Goal: Task Accomplishment & Management: Complete application form

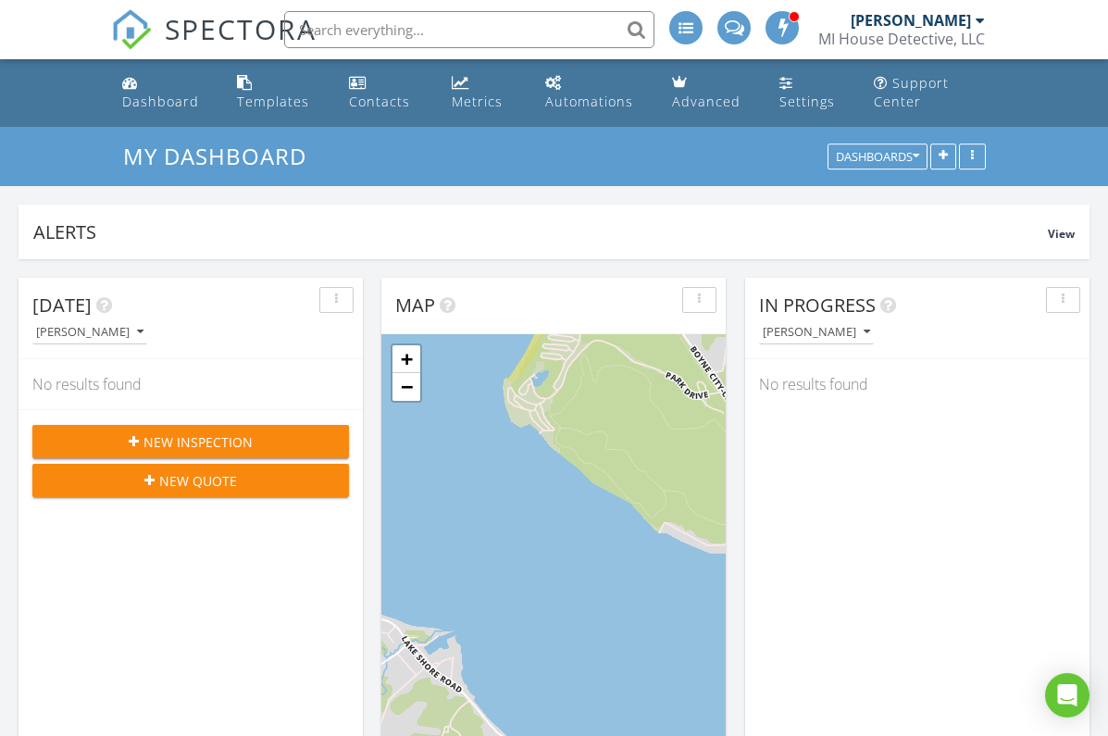
scroll to position [2103, 1109]
click at [167, 445] on span "New Inspection" at bounding box center [198, 441] width 109 height 19
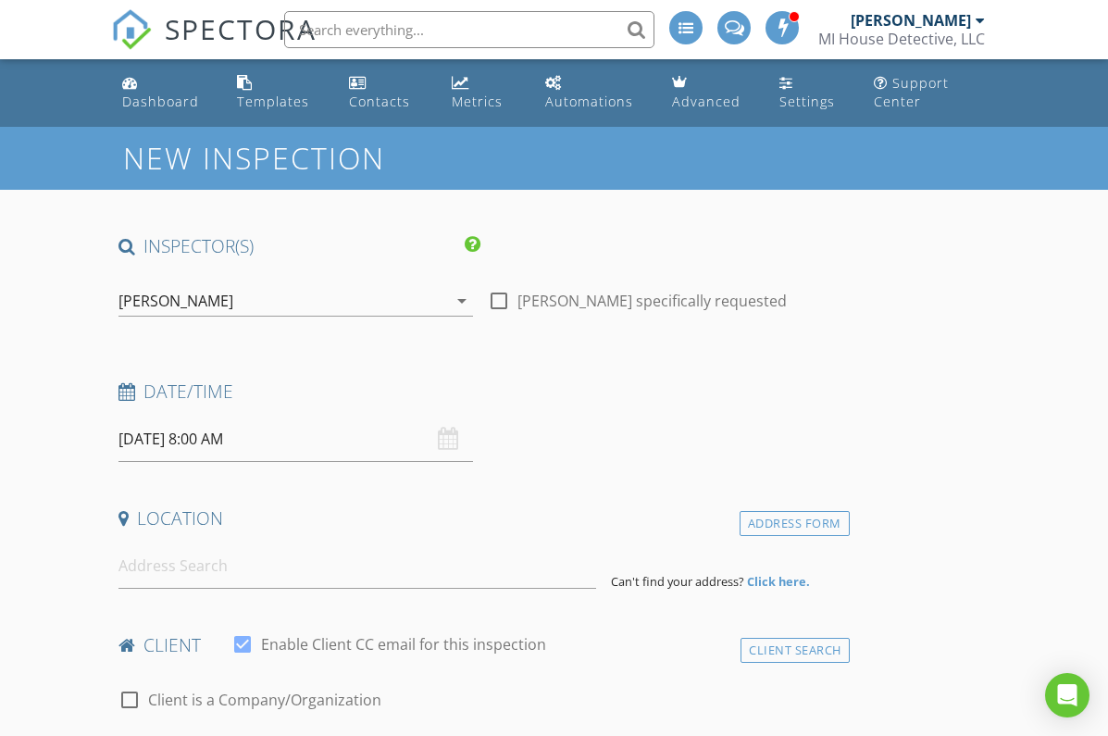
click at [186, 434] on input "08/28/2025 8:00 AM" at bounding box center [296, 439] width 355 height 45
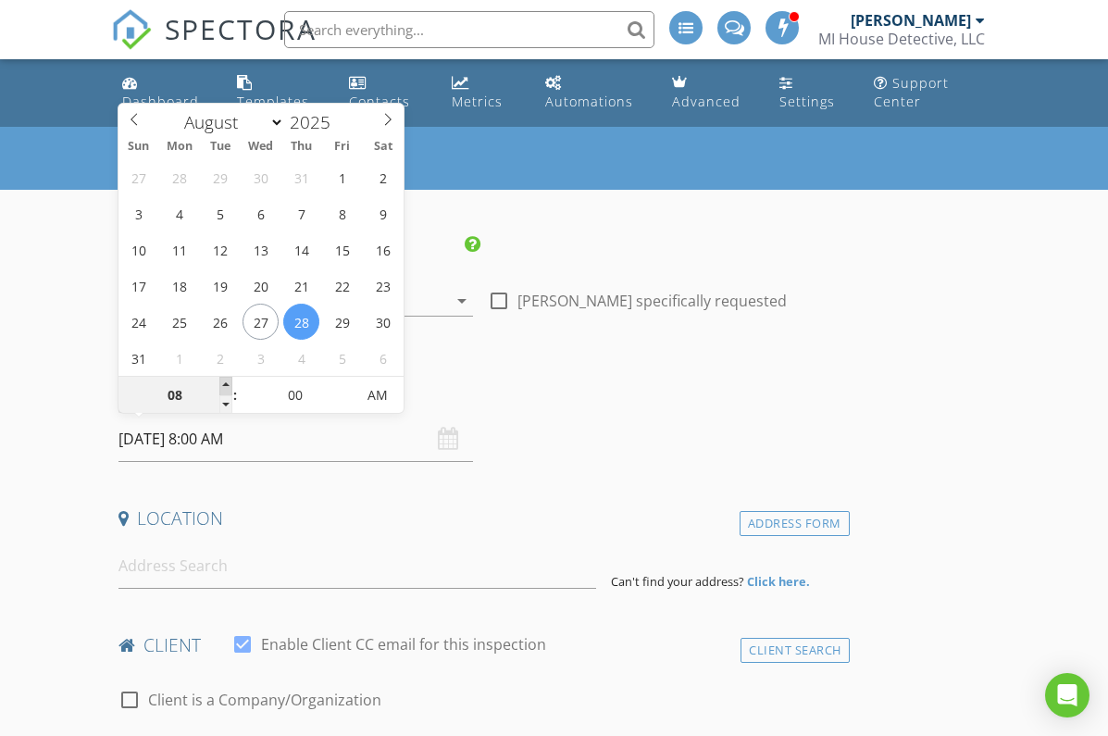
type input "08/28/2025 9:00 AM"
type input "09"
click at [227, 381] on span at bounding box center [225, 386] width 13 height 19
type input "08/28/2025 10:00 AM"
type input "10"
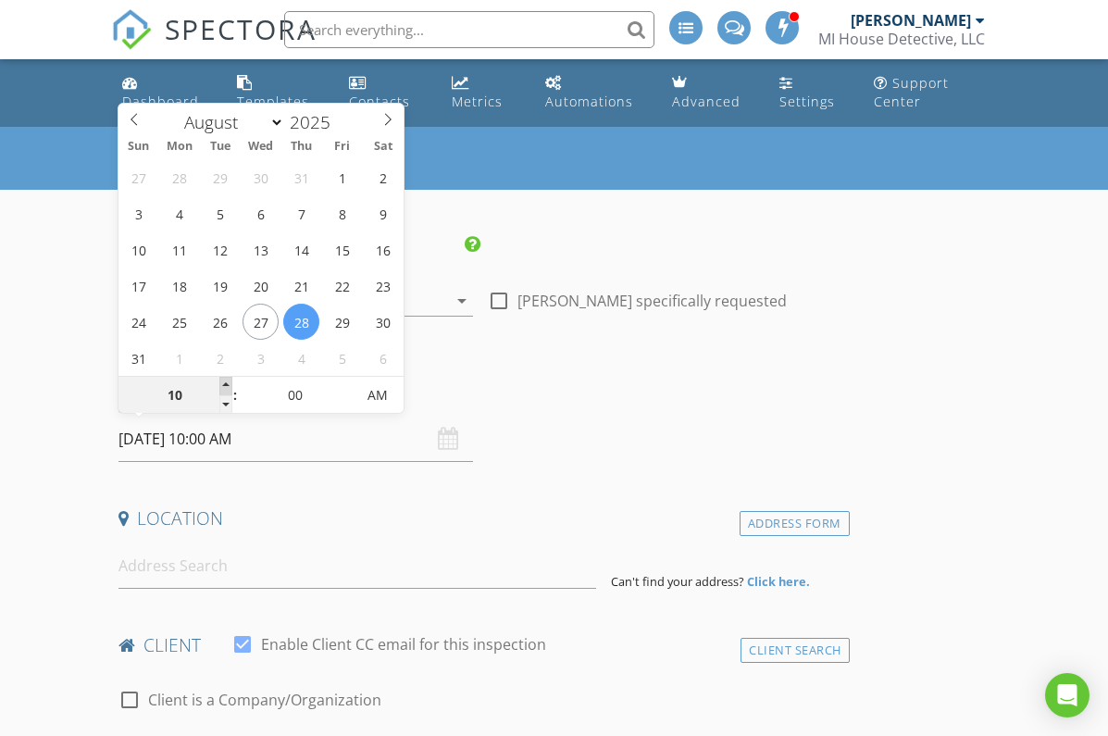
click at [227, 381] on span at bounding box center [225, 386] width 13 height 19
click at [172, 561] on input at bounding box center [358, 565] width 478 height 45
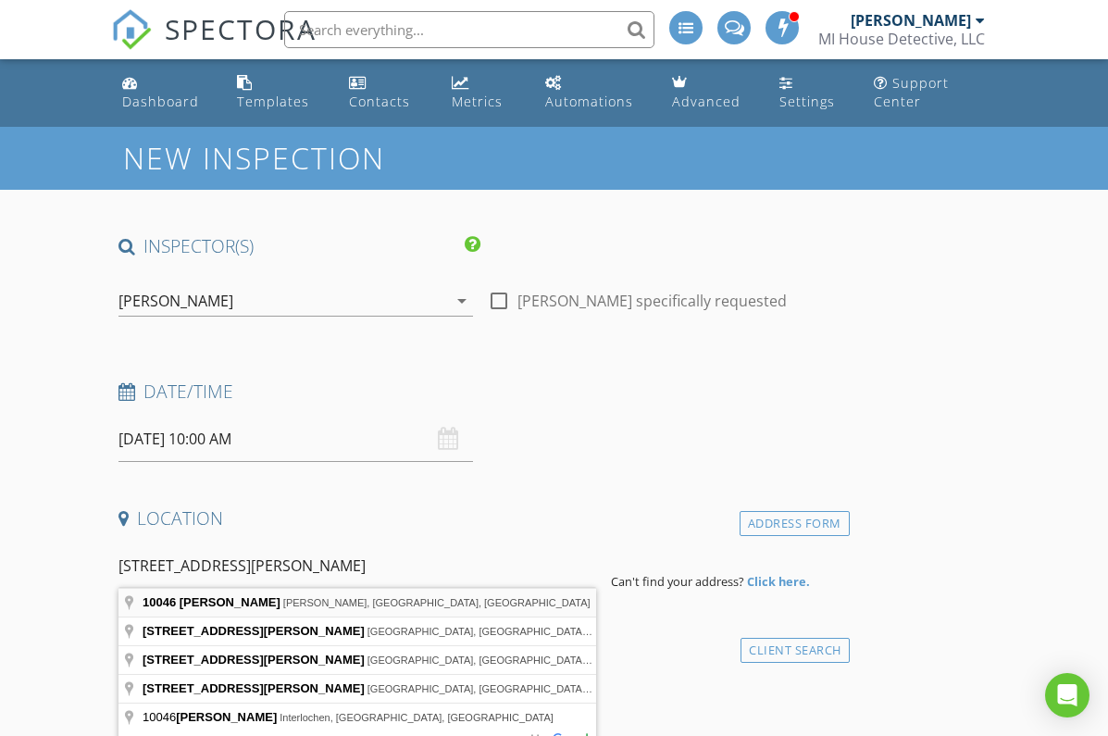
type input "10046 Rogers Rd, Alanson, MI, USA"
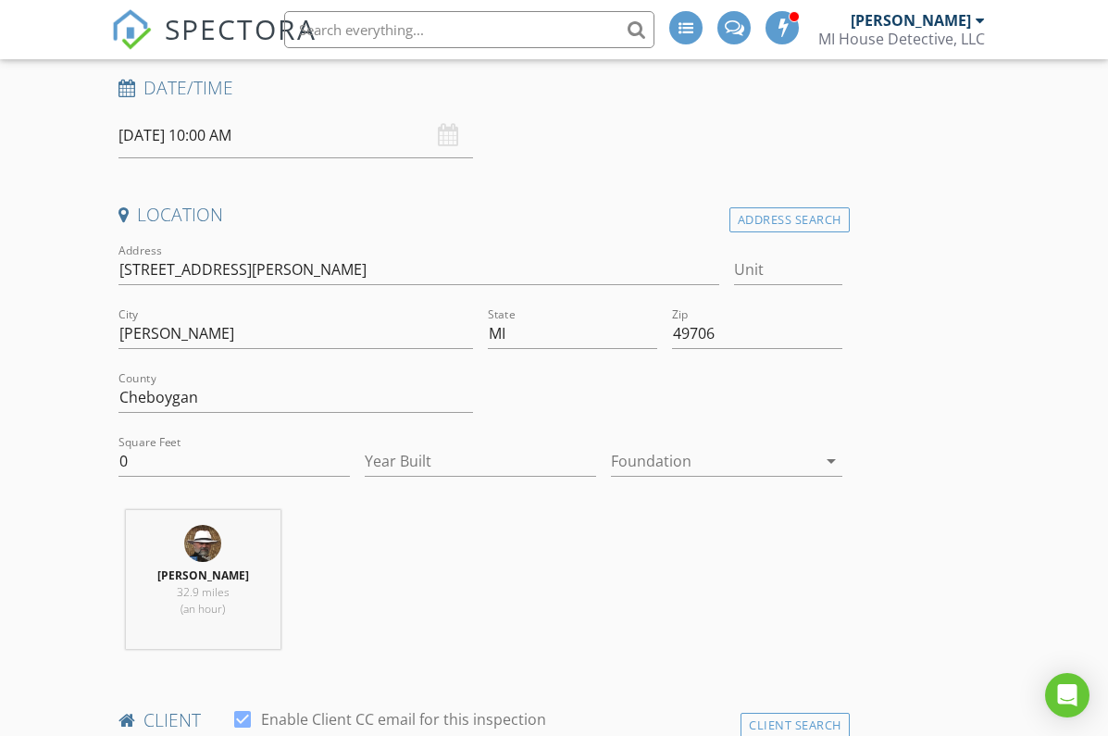
scroll to position [306, 0]
click at [145, 458] on input "0" at bounding box center [234, 459] width 231 height 31
type input "978"
click at [701, 459] on div at bounding box center [714, 459] width 206 height 30
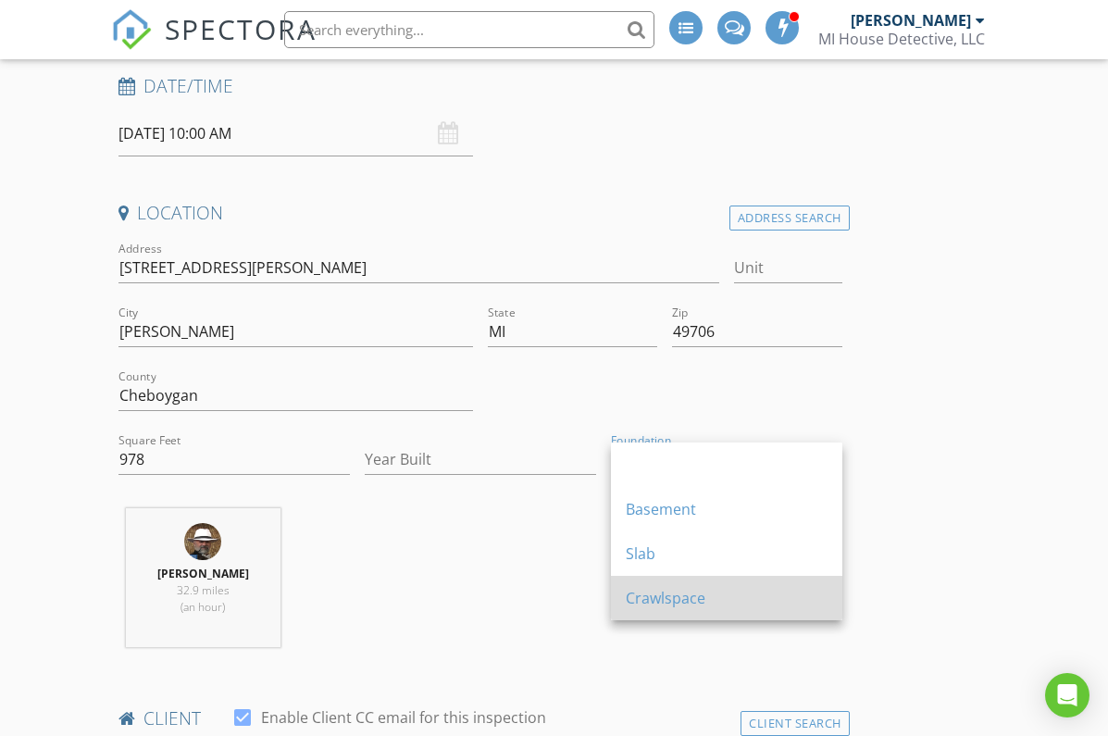
click at [674, 606] on div "Crawlspace" at bounding box center [727, 598] width 202 height 22
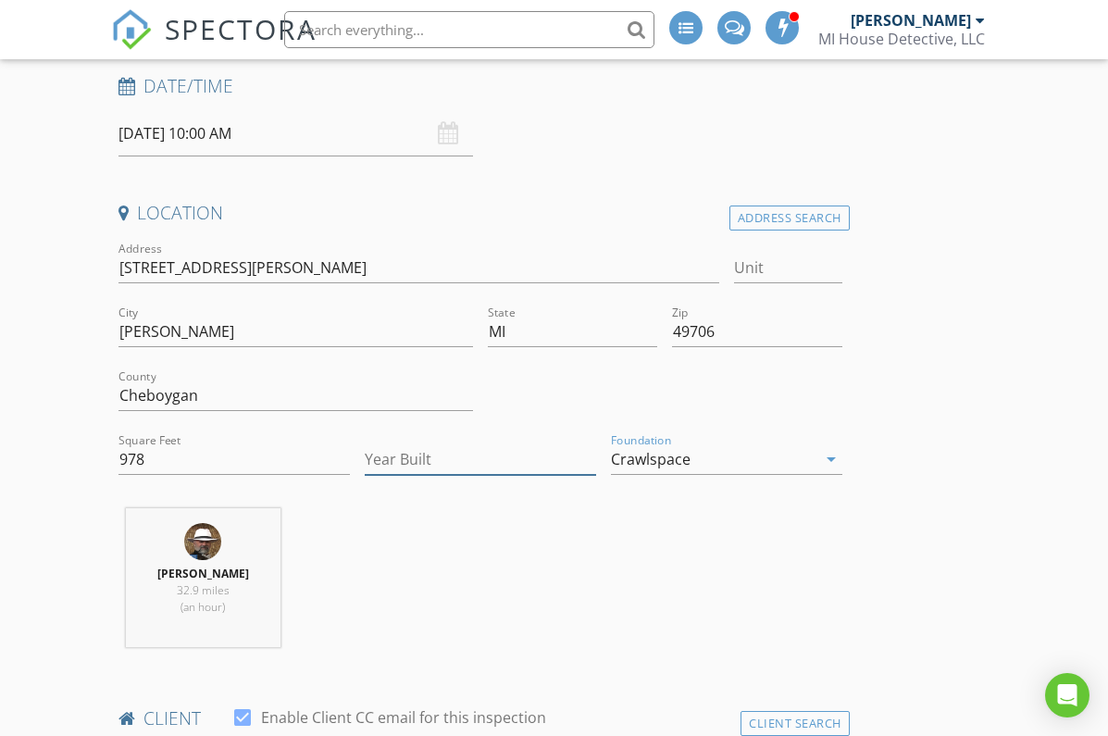
click at [423, 466] on input "Year Built" at bounding box center [480, 459] width 231 height 31
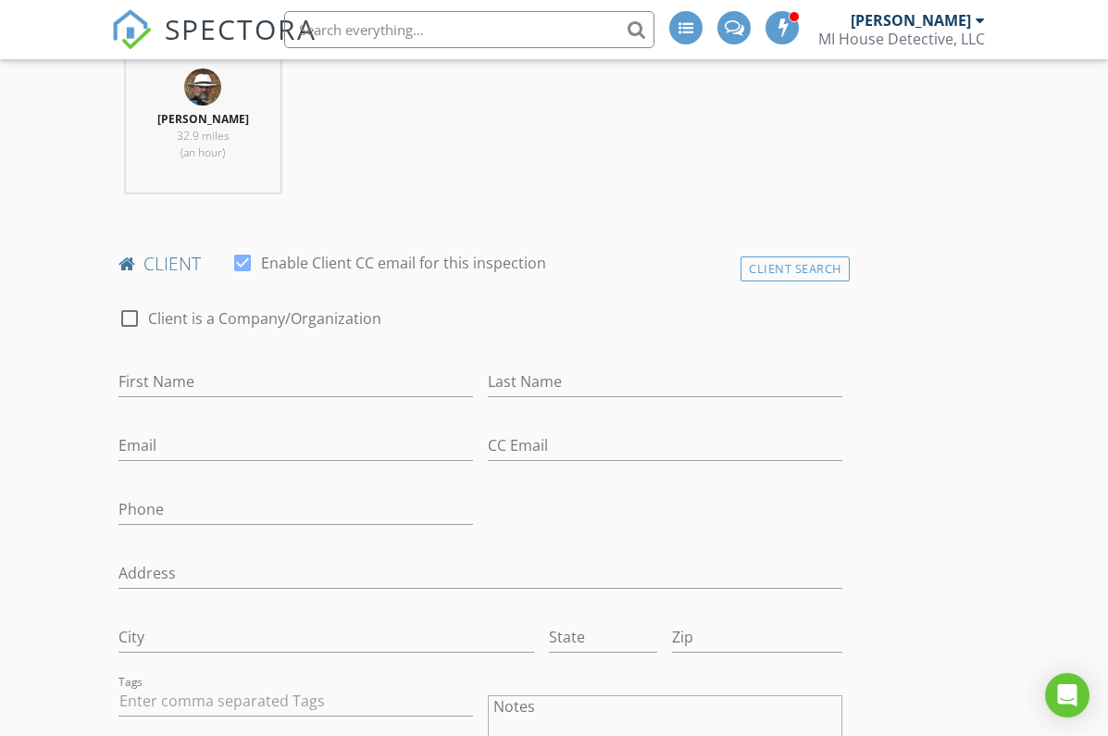
scroll to position [767, 0]
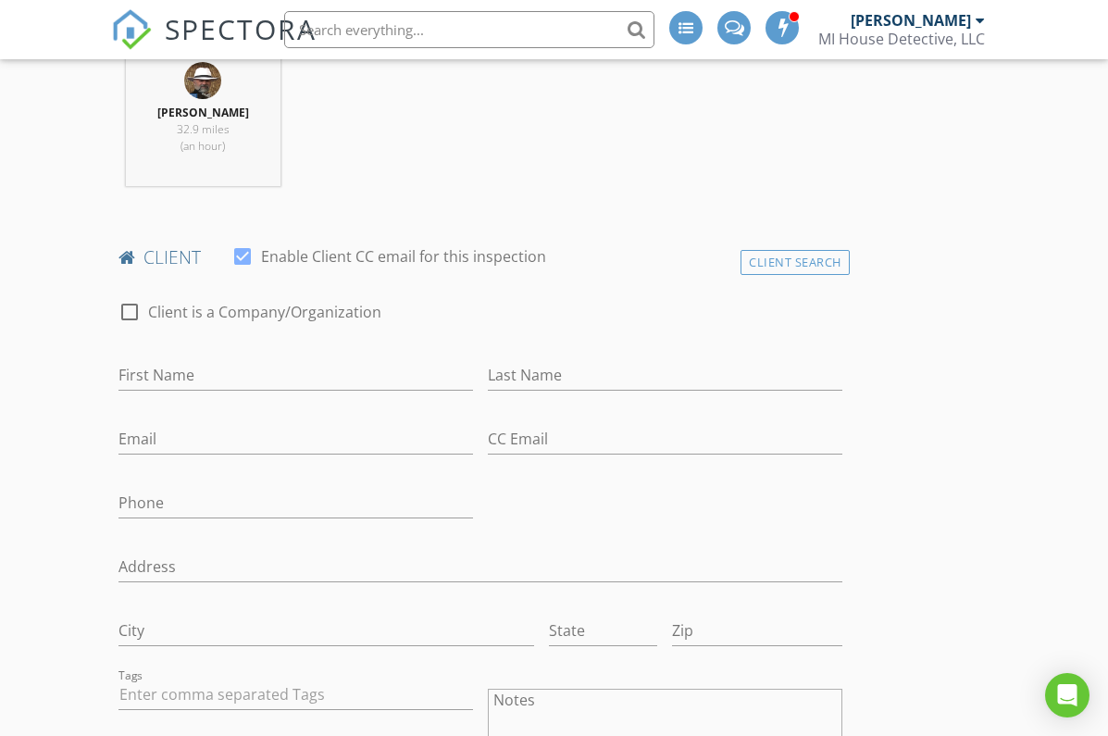
type input "1985"
type input "Adrian"
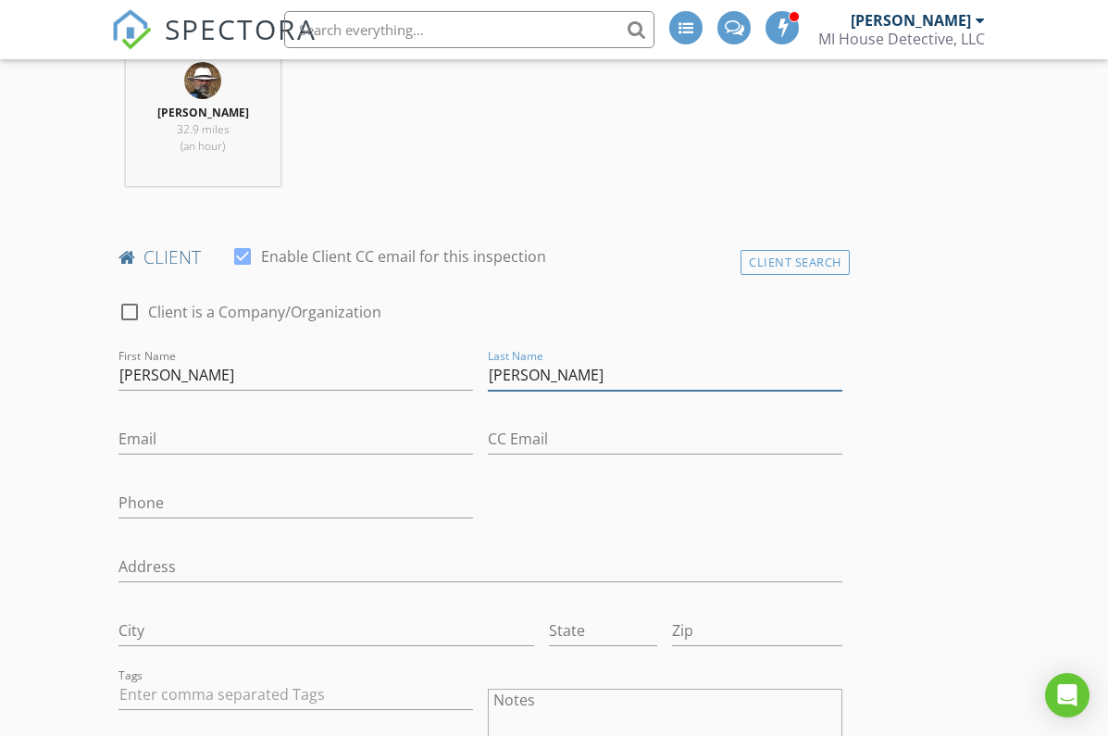
type input "McCoy"
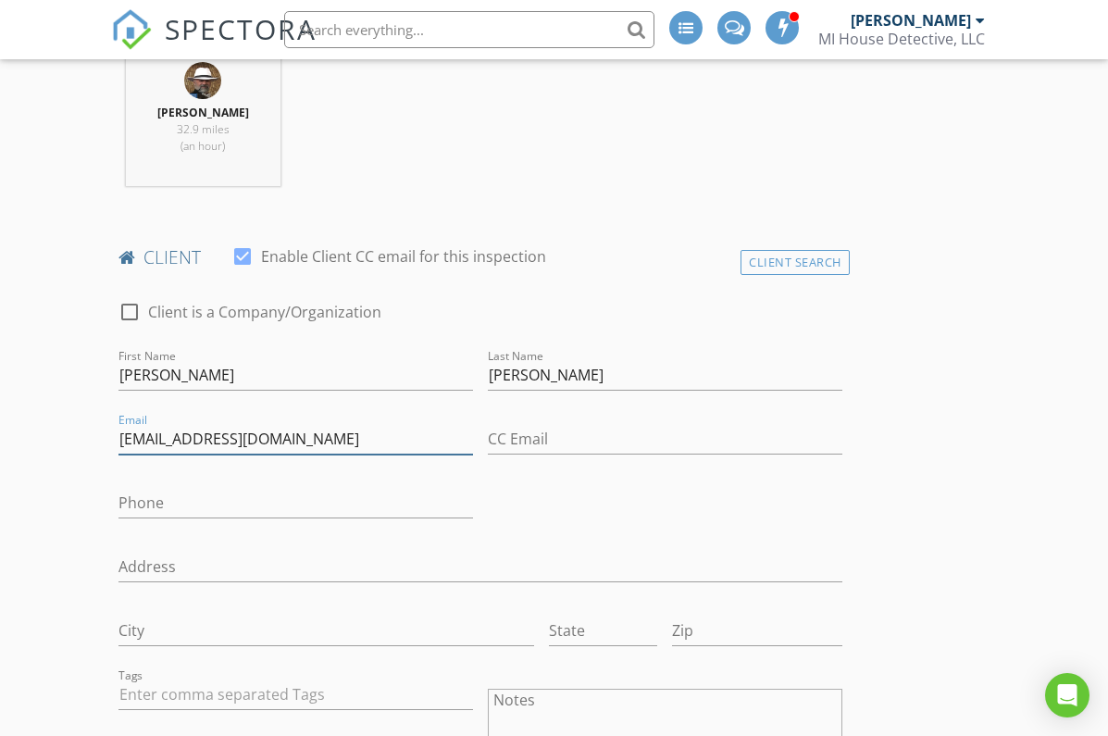
type input "aljm9195@gmail.com"
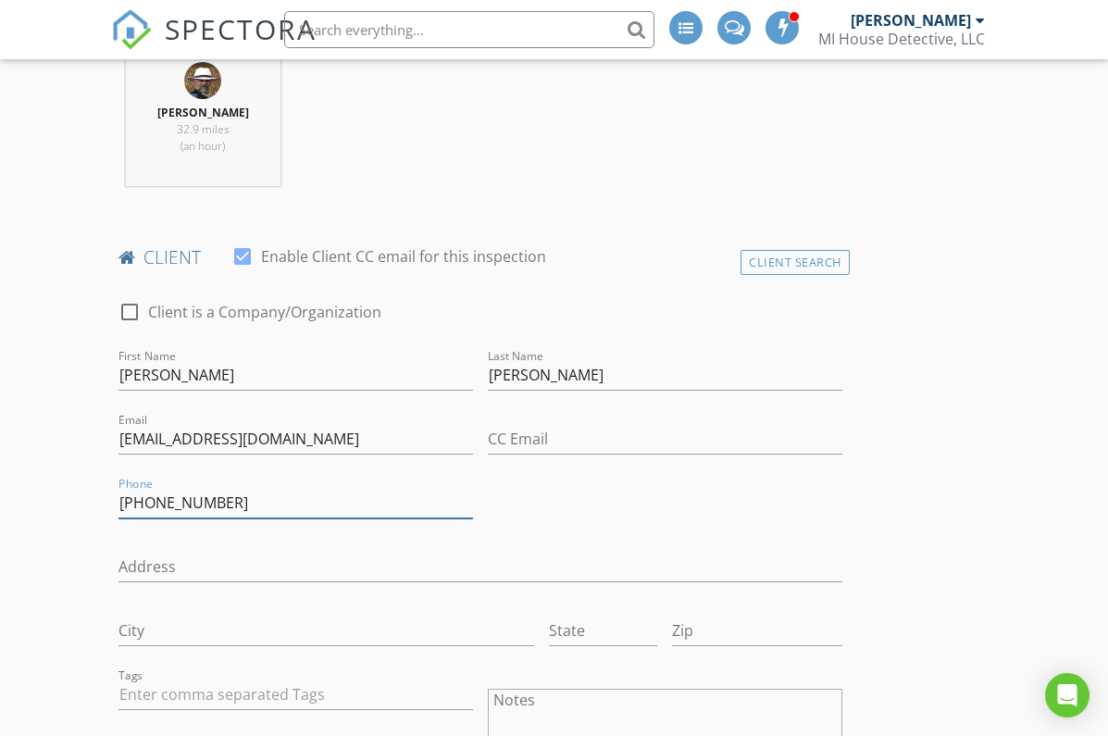
type input "864-921-5495"
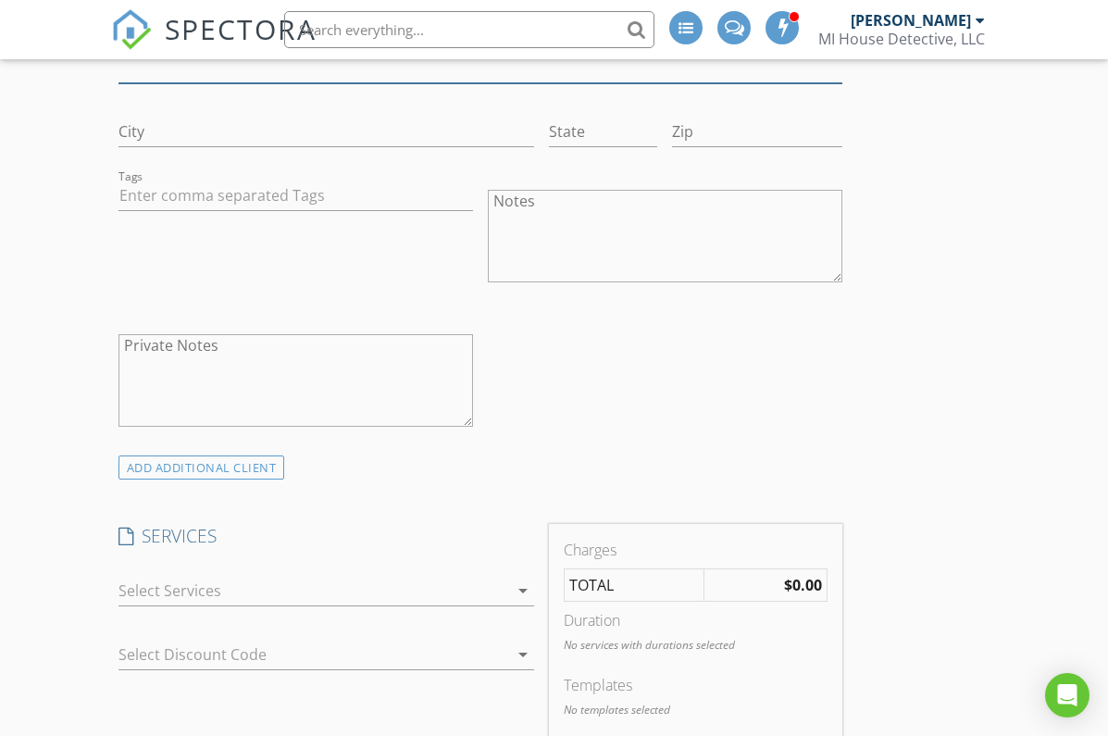
scroll to position [1267, 0]
click at [183, 589] on div at bounding box center [314, 590] width 390 height 30
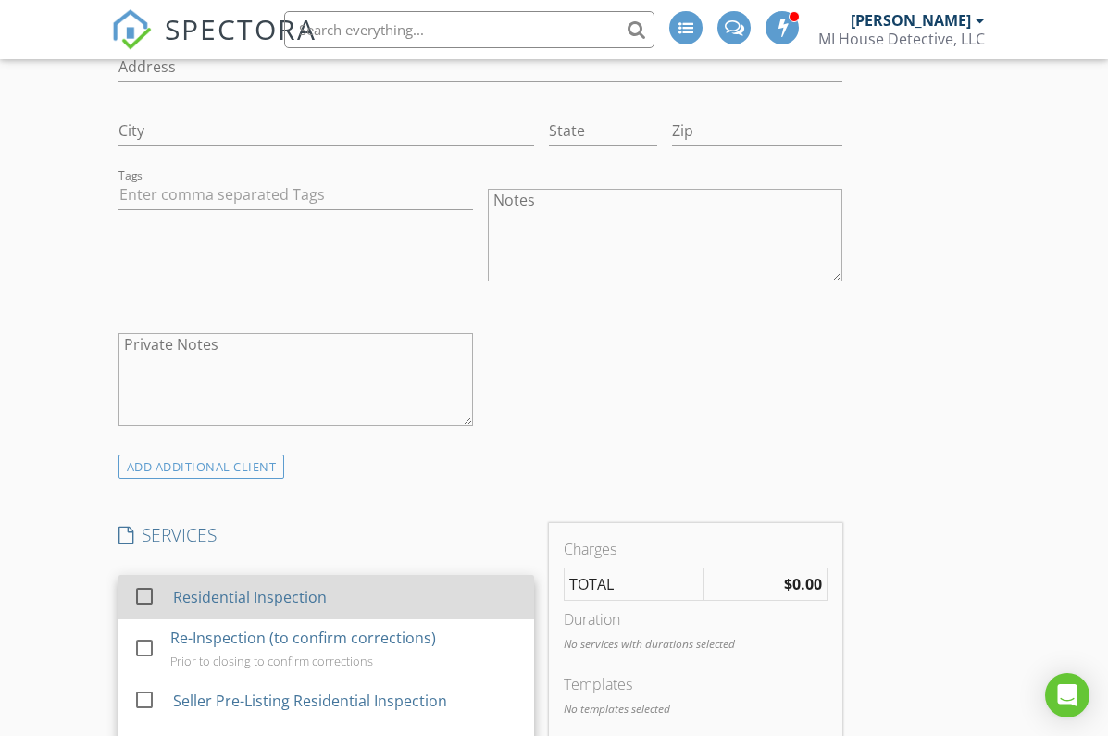
click at [140, 593] on div at bounding box center [144, 596] width 31 height 31
checkbox input "true"
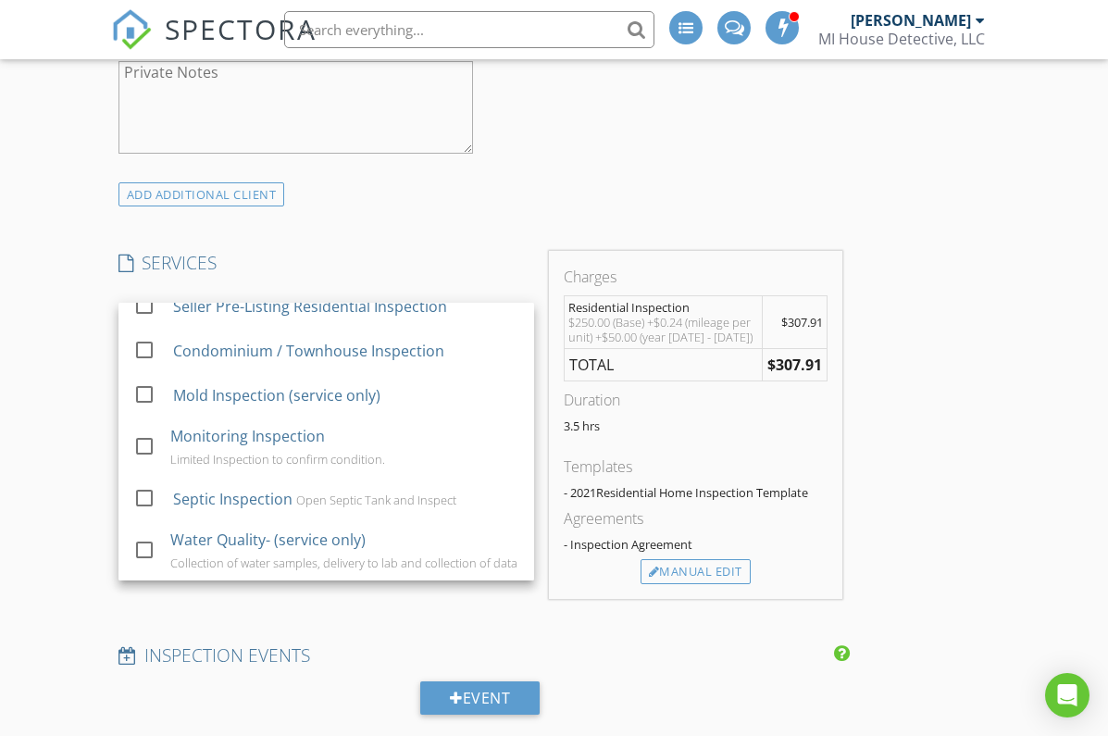
scroll to position [1542, 0]
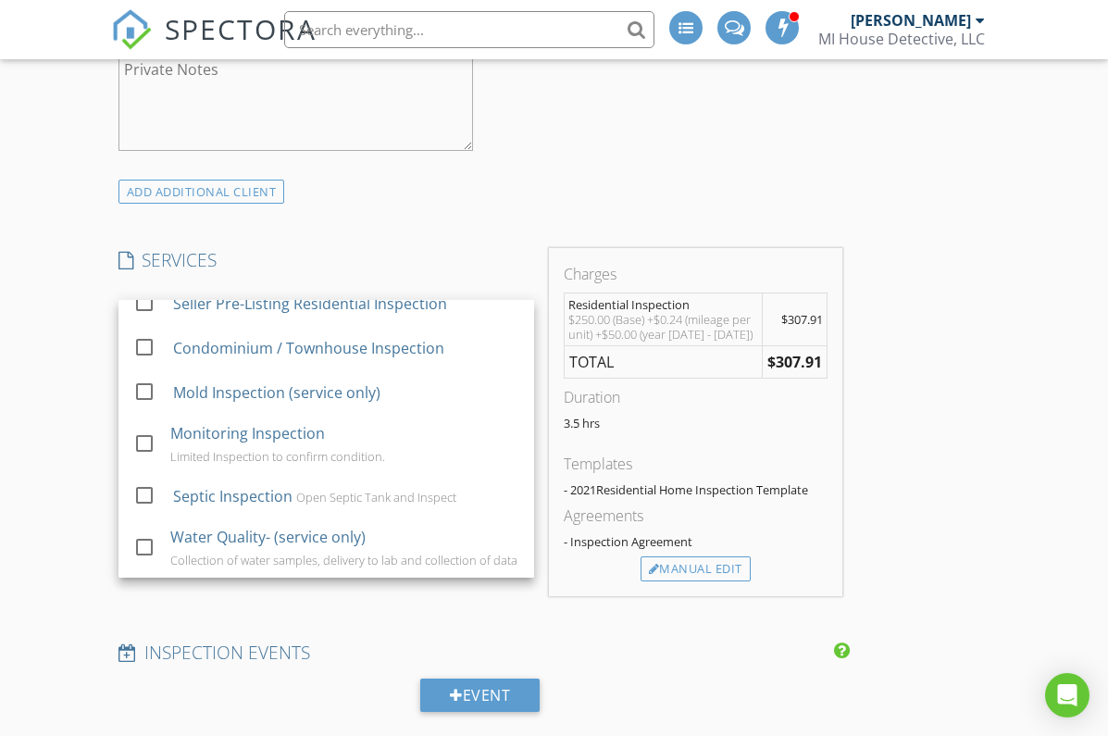
click at [67, 585] on div "New Inspection INSPECTOR(S) check_box Bill Ulvund PRIMARY Bill Ulvund arrow_dro…" at bounding box center [554, 560] width 1108 height 3950
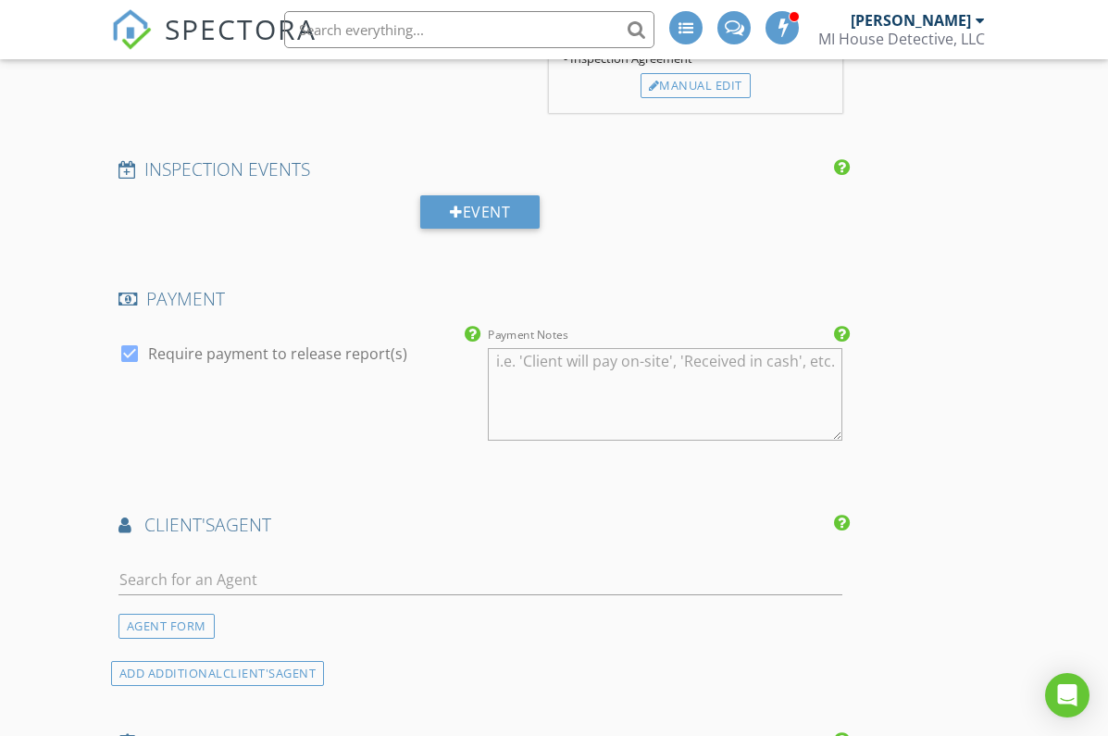
scroll to position [2061, 0]
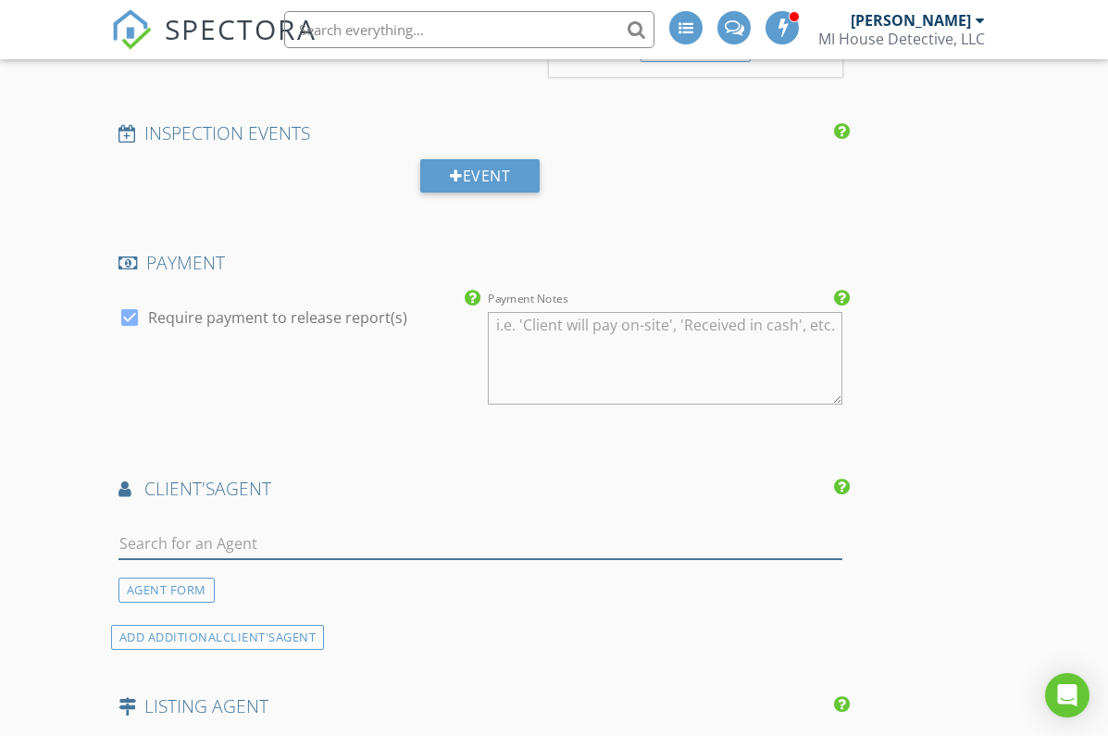
click at [181, 540] on input "text" at bounding box center [481, 544] width 724 height 31
type input "sara"
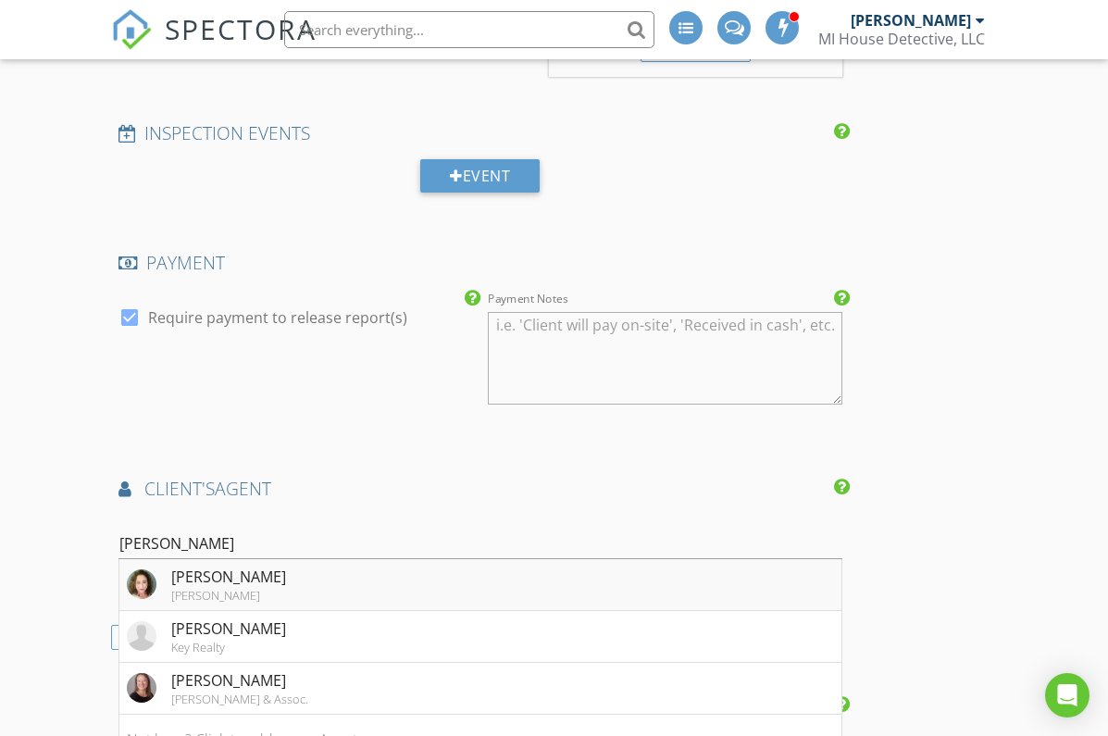
click at [221, 588] on div "Keller Williams" at bounding box center [228, 595] width 115 height 15
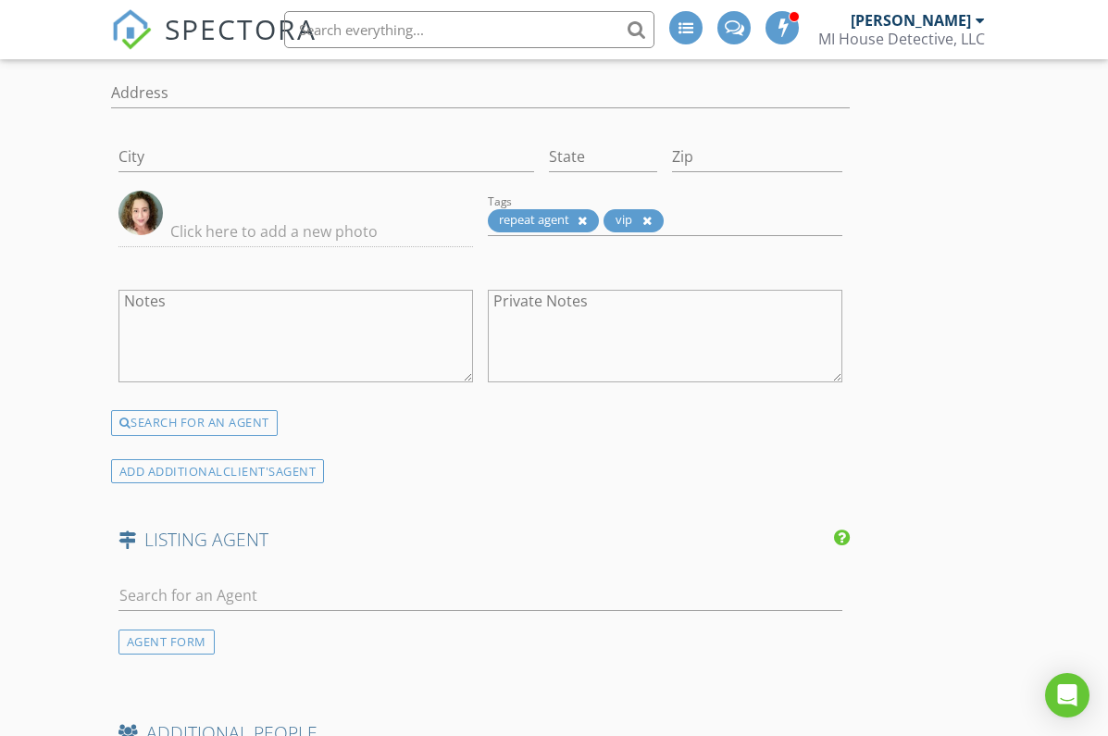
scroll to position [2712, 0]
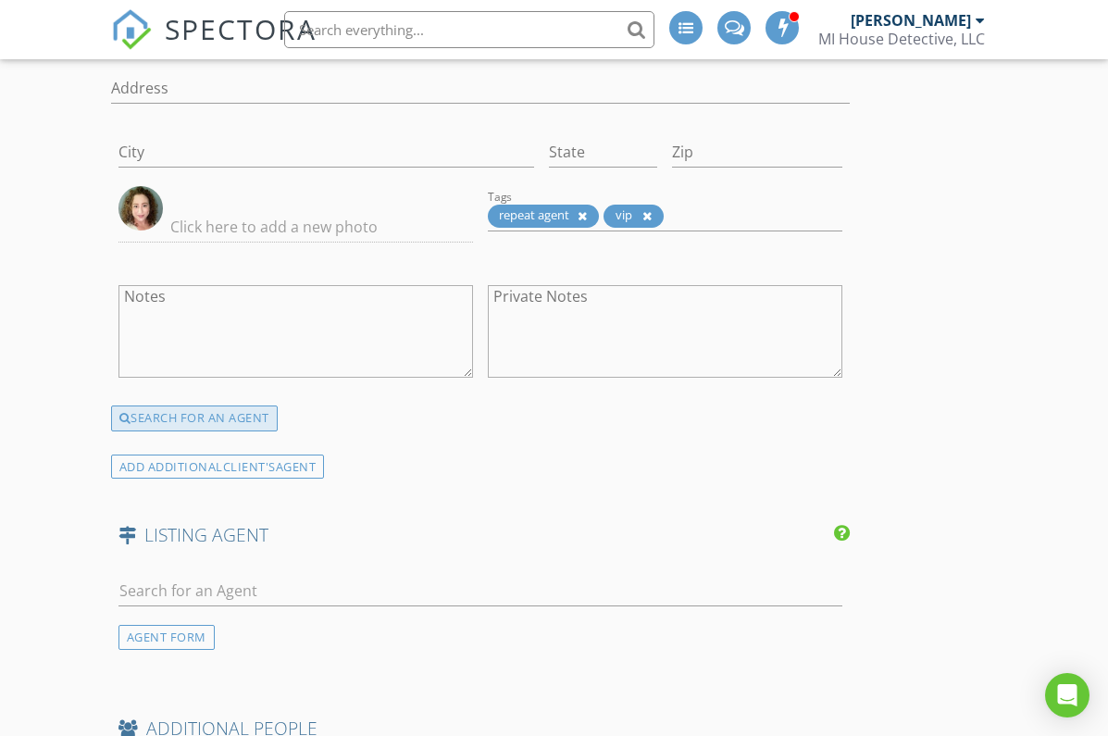
click at [218, 413] on div "SEARCH FOR AN AGENT" at bounding box center [194, 419] width 167 height 26
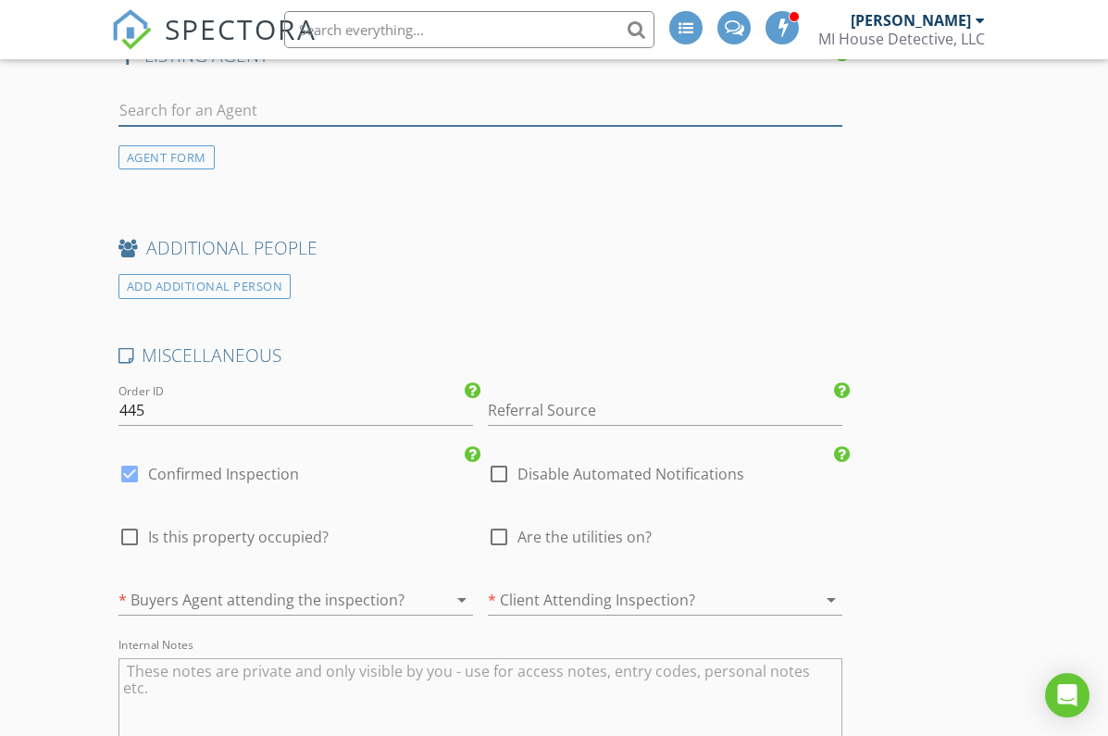
click at [175, 103] on input "text" at bounding box center [481, 110] width 724 height 31
type input "Darr"
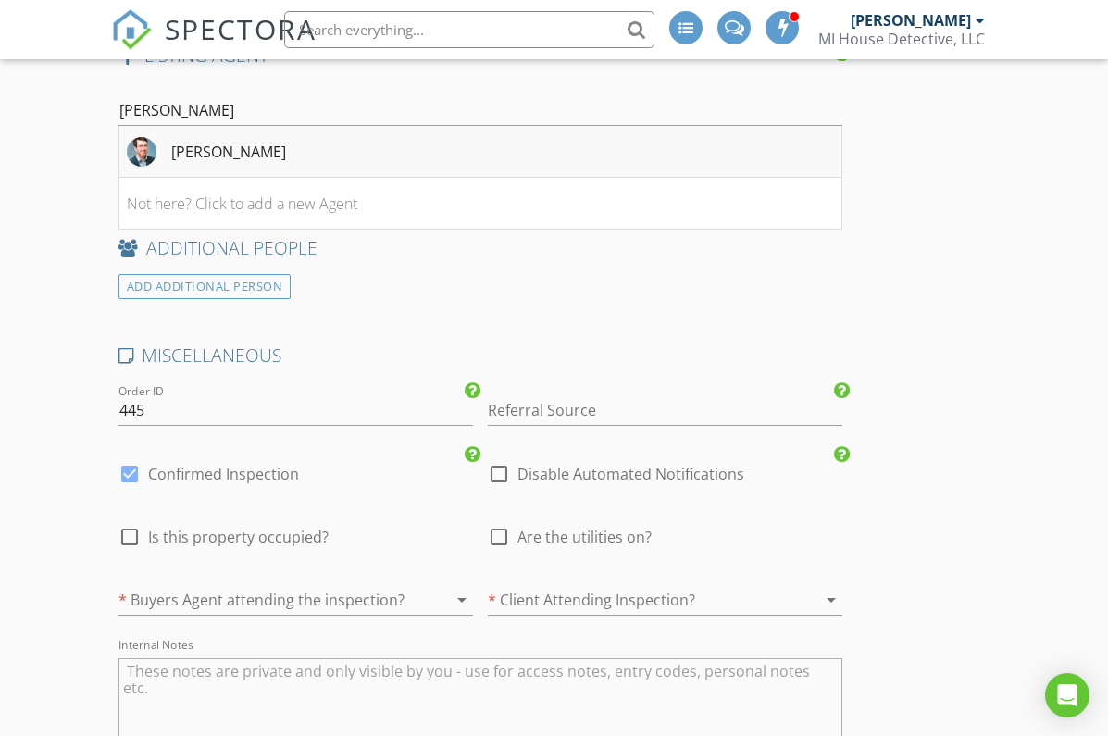
click at [208, 141] on div "Darren Vizina" at bounding box center [228, 152] width 115 height 22
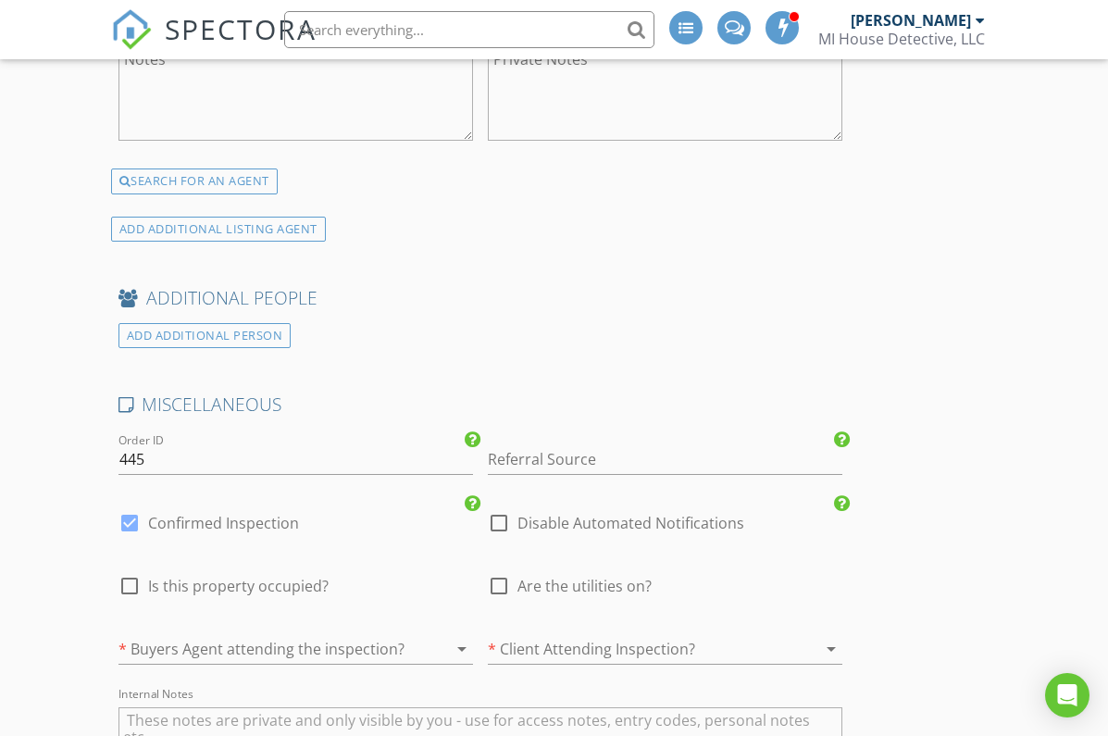
scroll to position [3168, 0]
click at [500, 578] on div at bounding box center [498, 584] width 31 height 31
checkbox input "true"
click at [598, 449] on input "Referral Source" at bounding box center [665, 458] width 355 height 31
click at [566, 482] on div "Sarah Jones" at bounding box center [665, 495] width 353 height 37
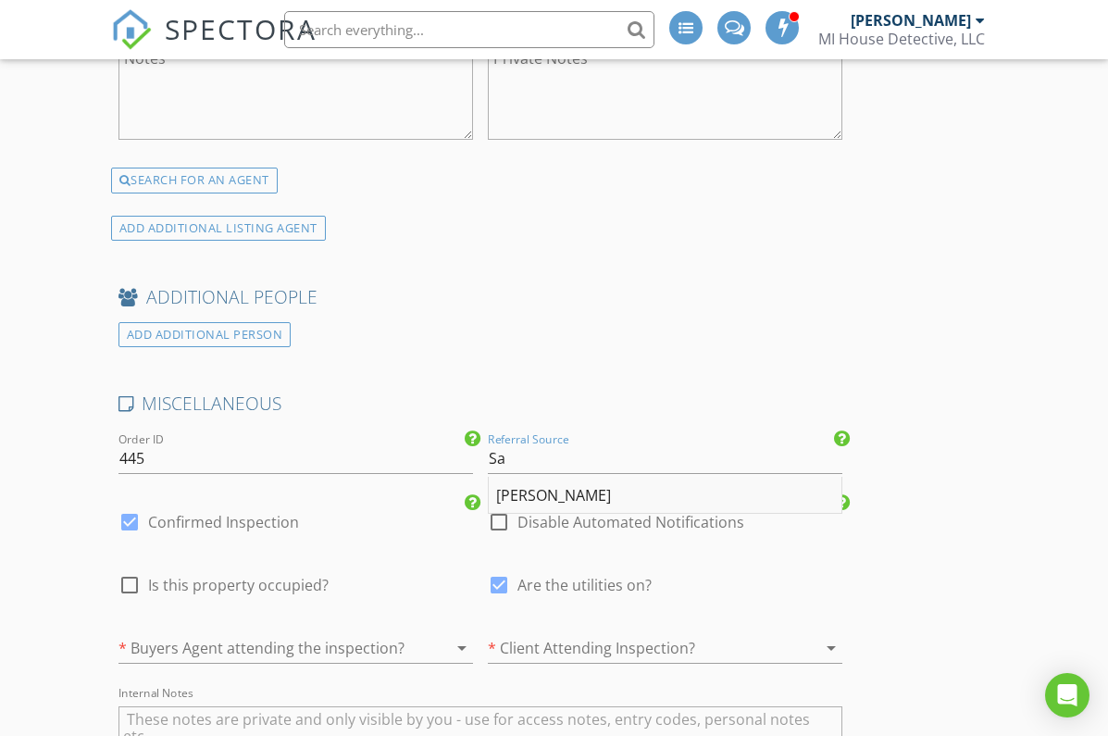
type input "Sarah Jones"
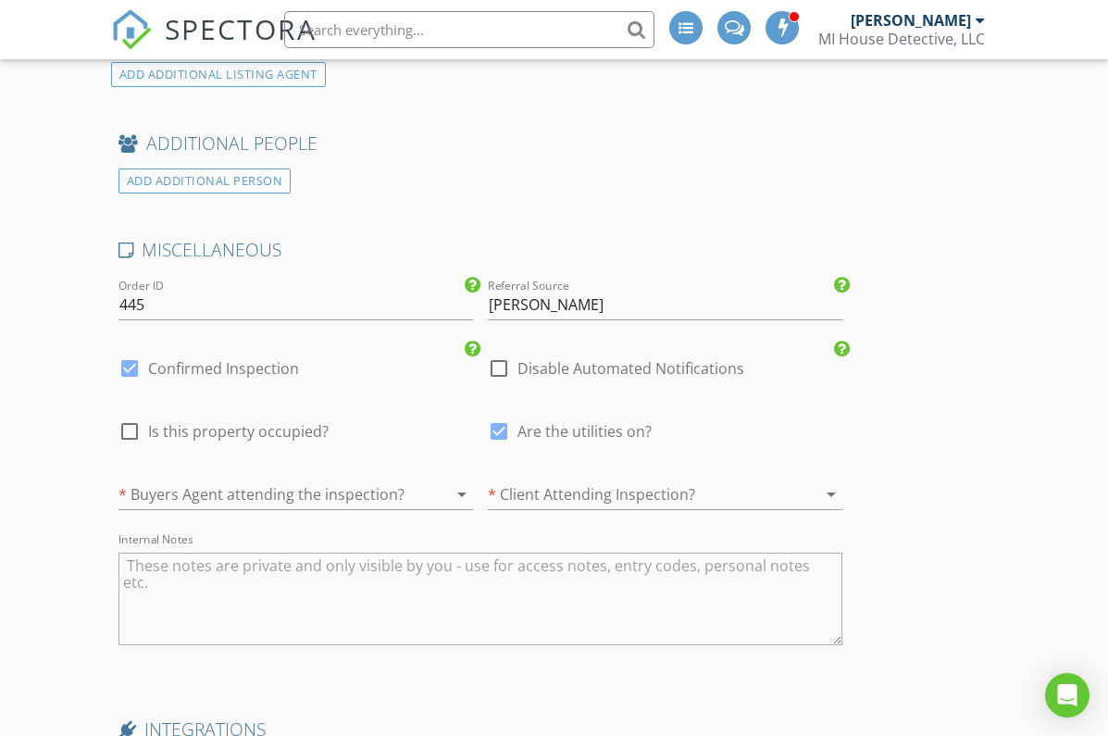
scroll to position [3330, 0]
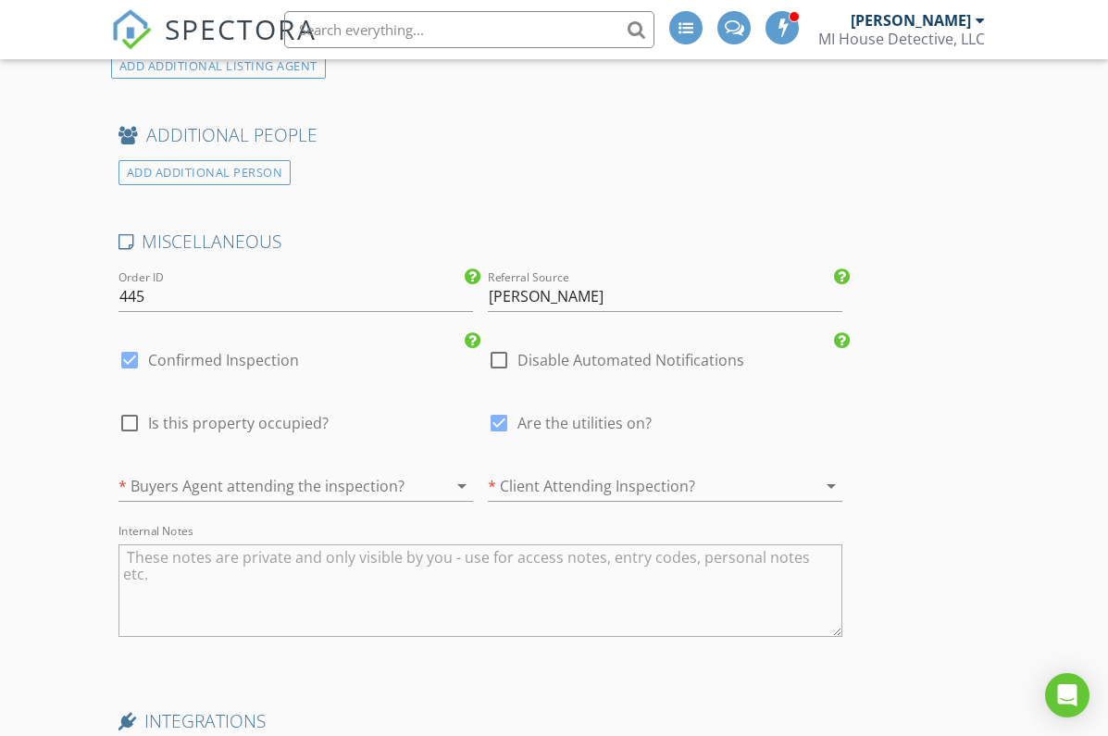
click at [588, 481] on div at bounding box center [639, 486] width 303 height 30
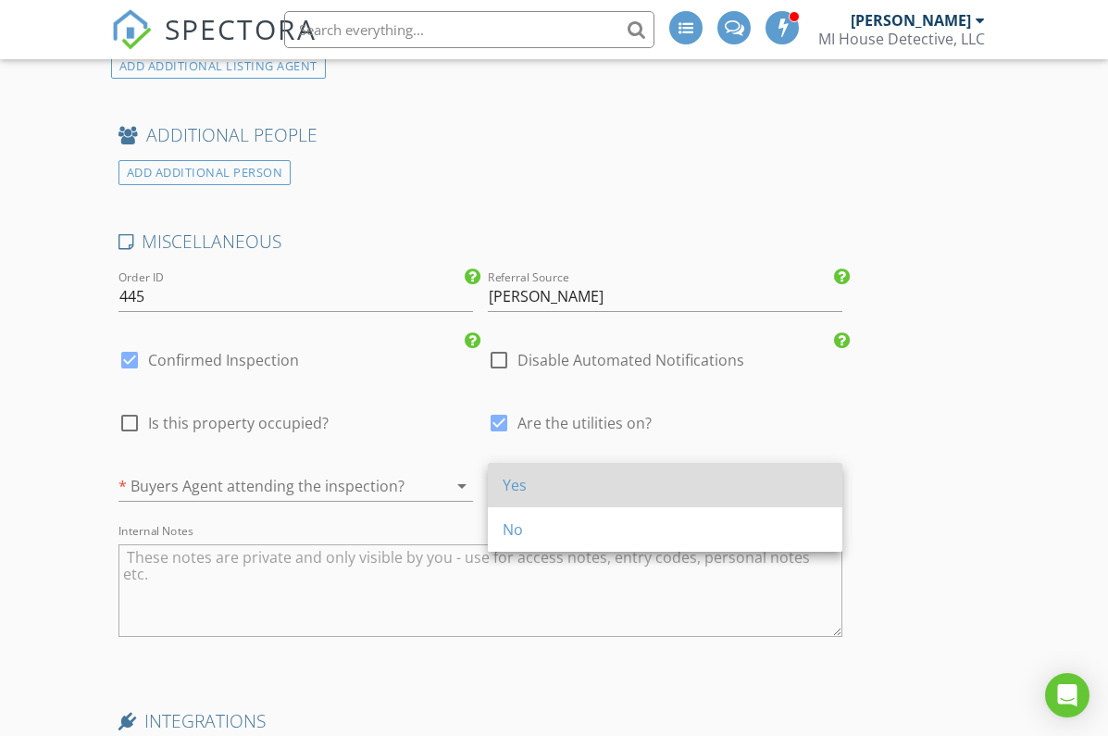
click at [510, 479] on div "Yes" at bounding box center [665, 485] width 325 height 22
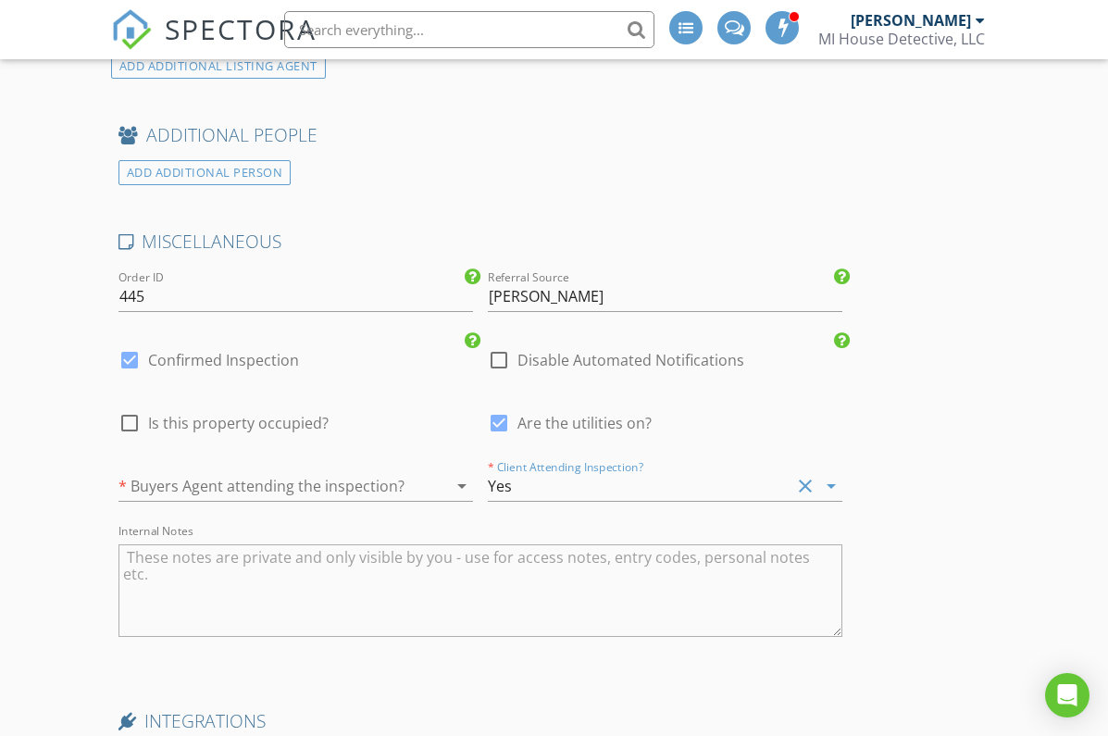
click at [326, 474] on div at bounding box center [270, 486] width 303 height 30
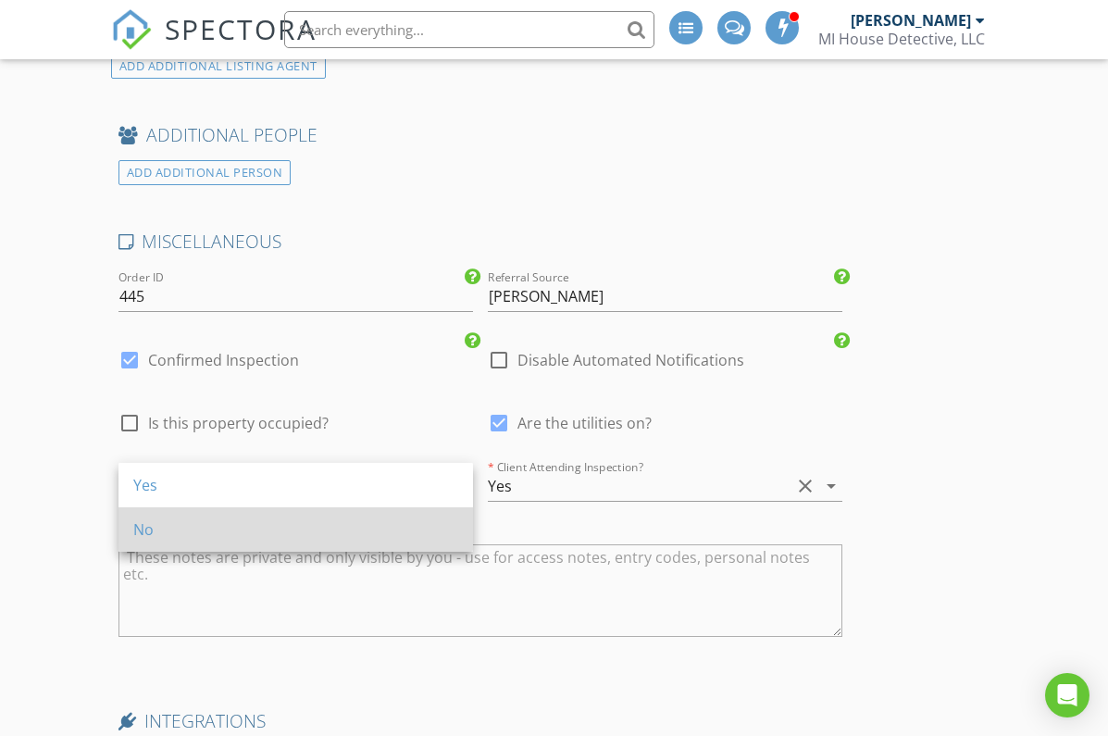
click at [185, 520] on div "No" at bounding box center [295, 529] width 325 height 22
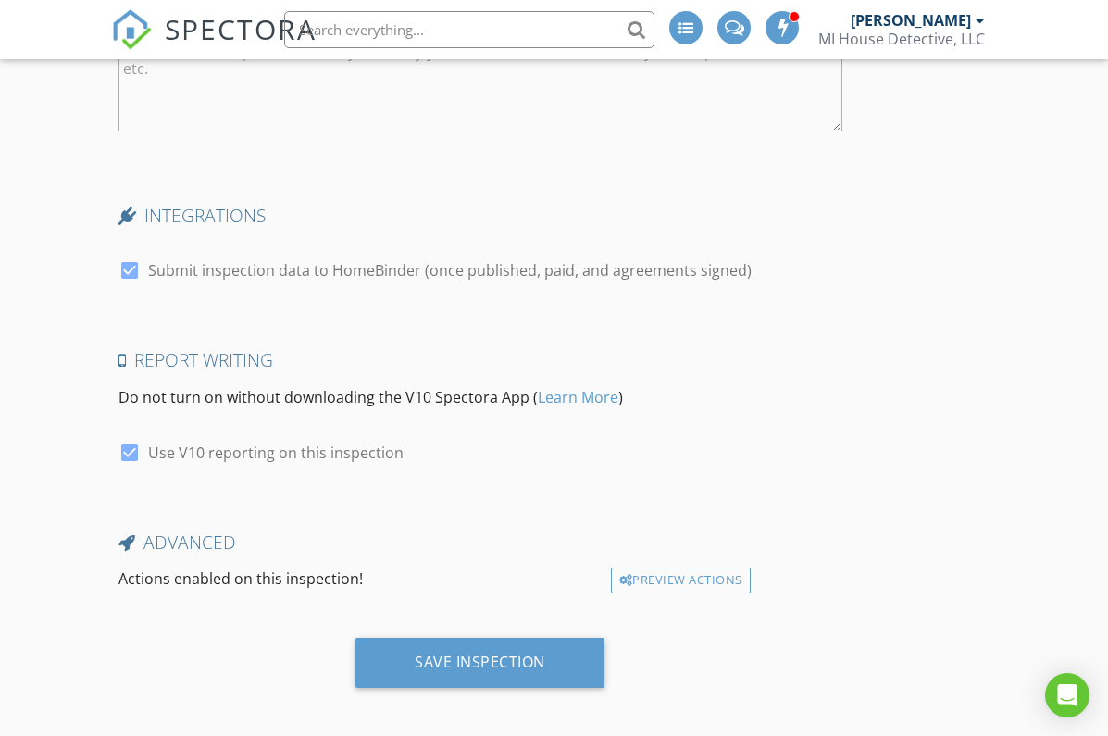
scroll to position [3835, 0]
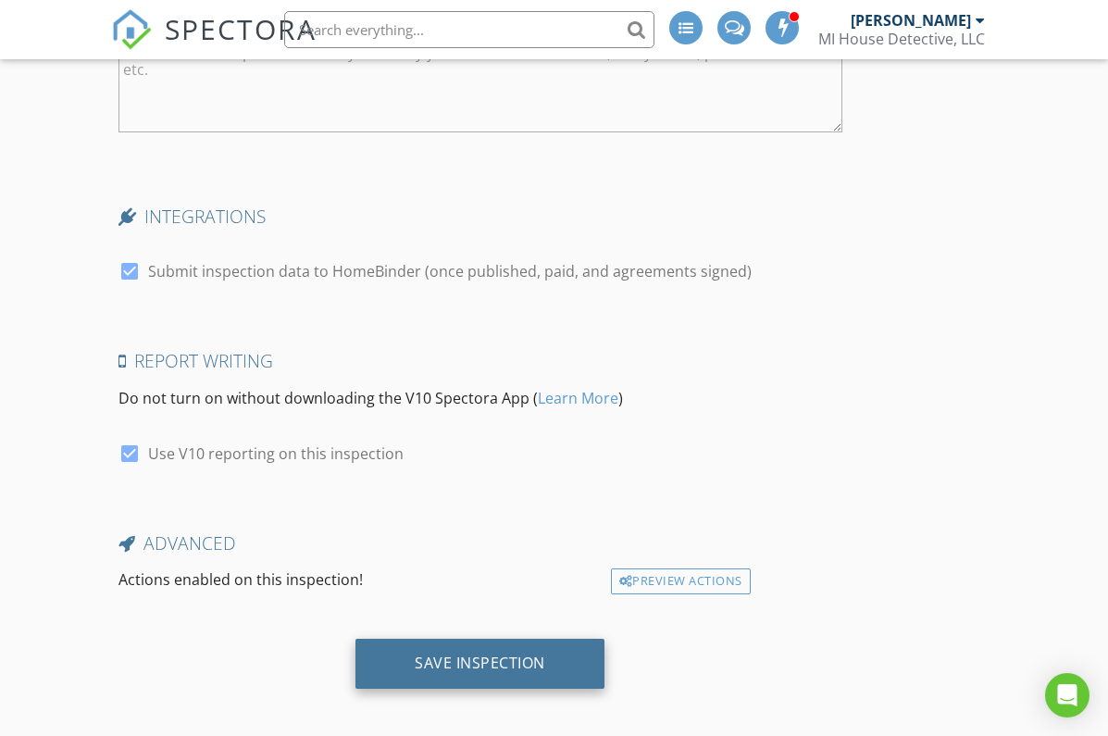
click at [495, 654] on div "Save Inspection" at bounding box center [480, 663] width 131 height 19
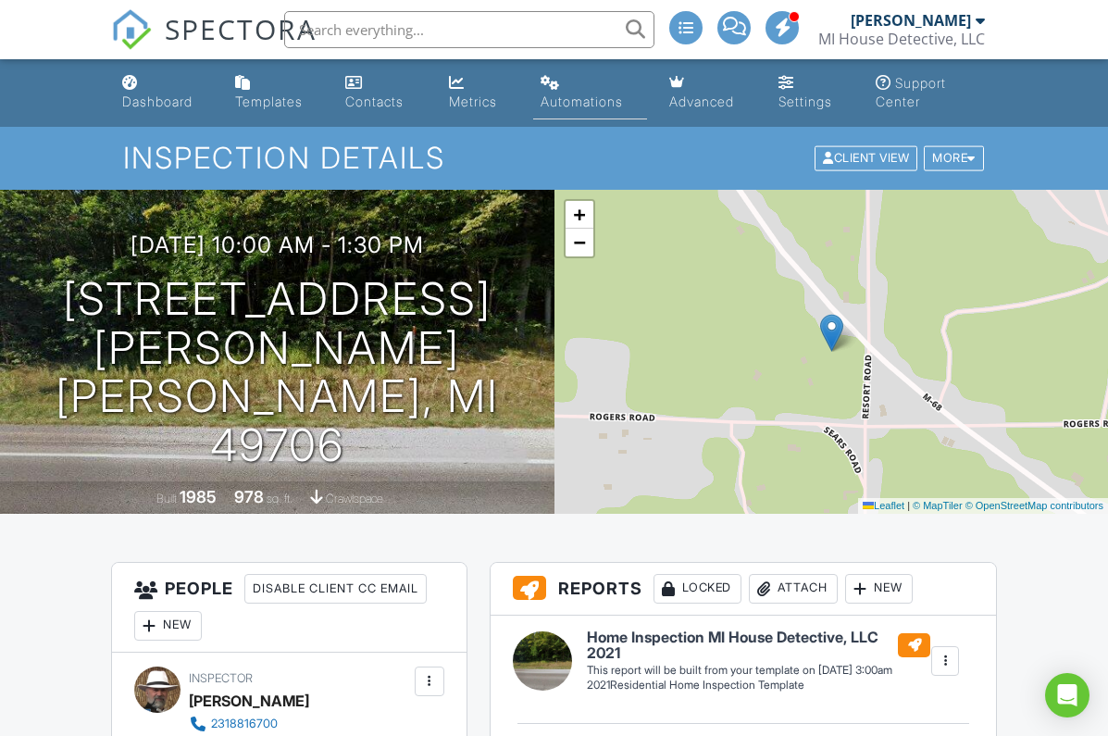
click at [573, 87] on link "Automations" at bounding box center [589, 93] width 113 height 53
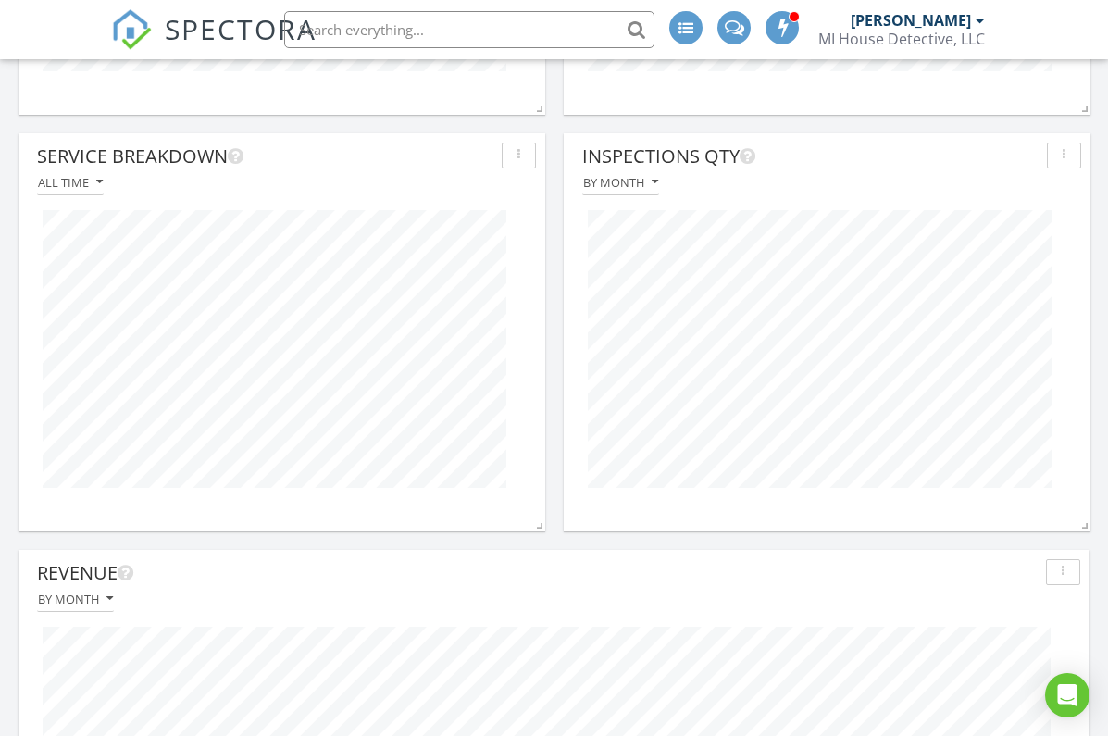
scroll to position [976, 0]
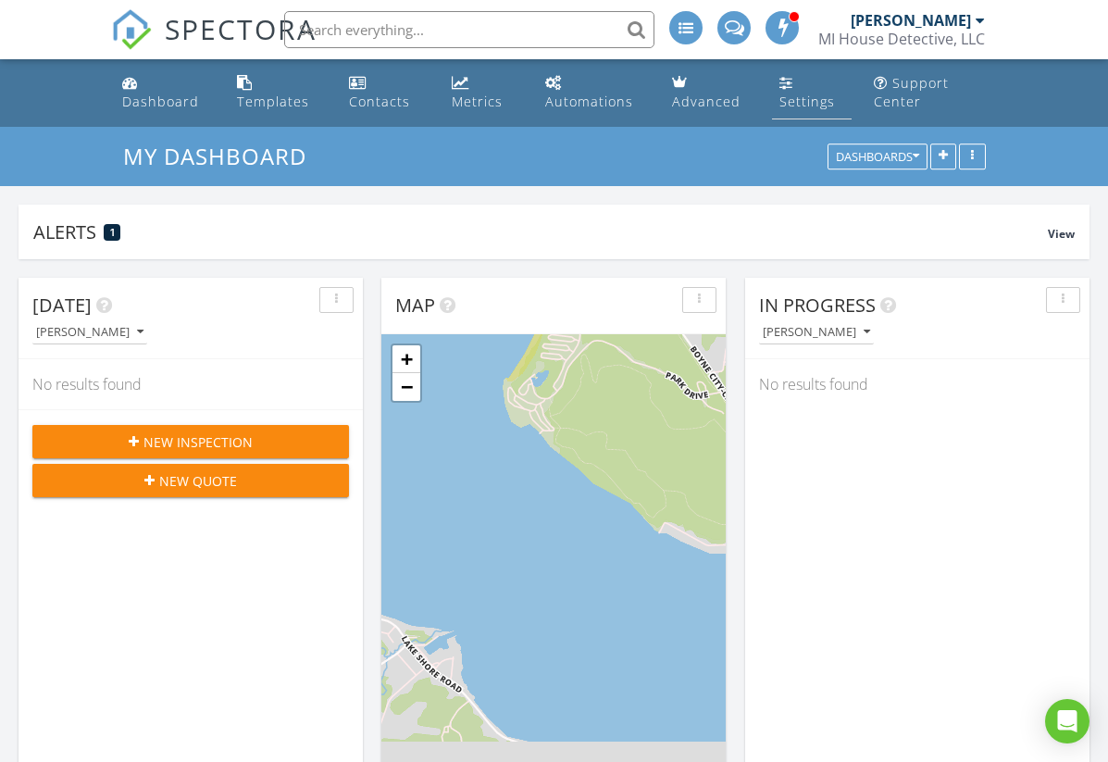
scroll to position [2103, 1109]
click at [788, 81] on div "Settings" at bounding box center [787, 82] width 14 height 15
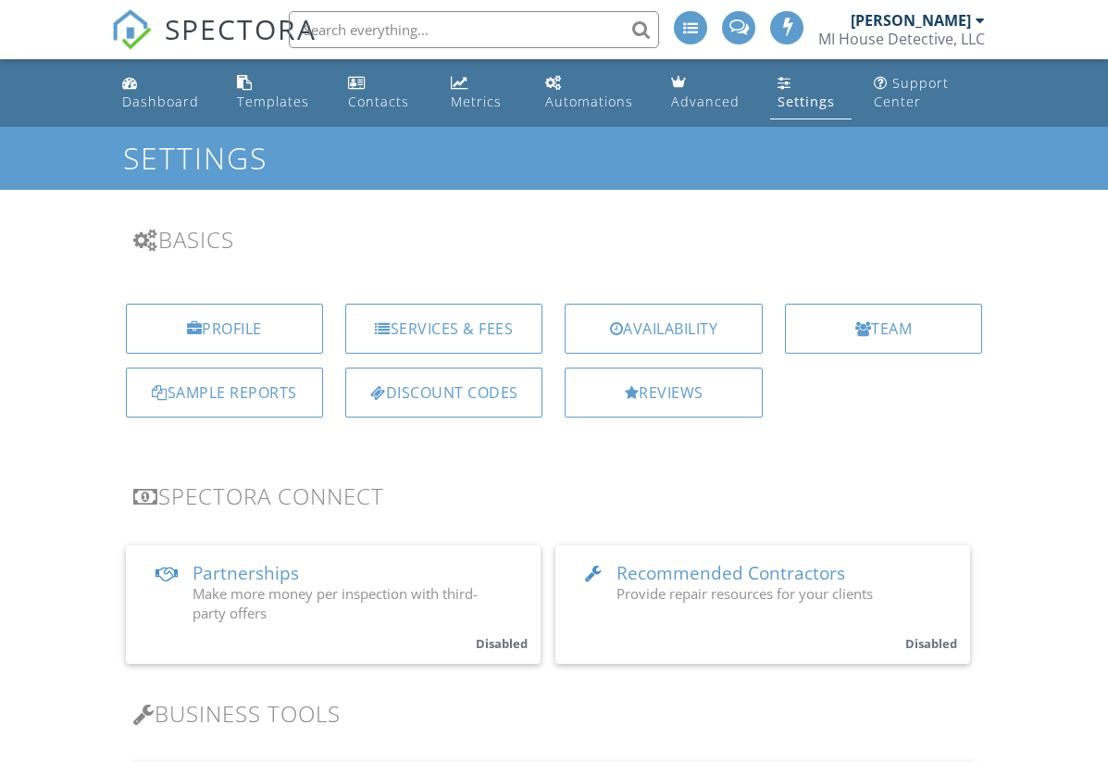
click at [440, 332] on div "Services & Fees" at bounding box center [443, 329] width 197 height 50
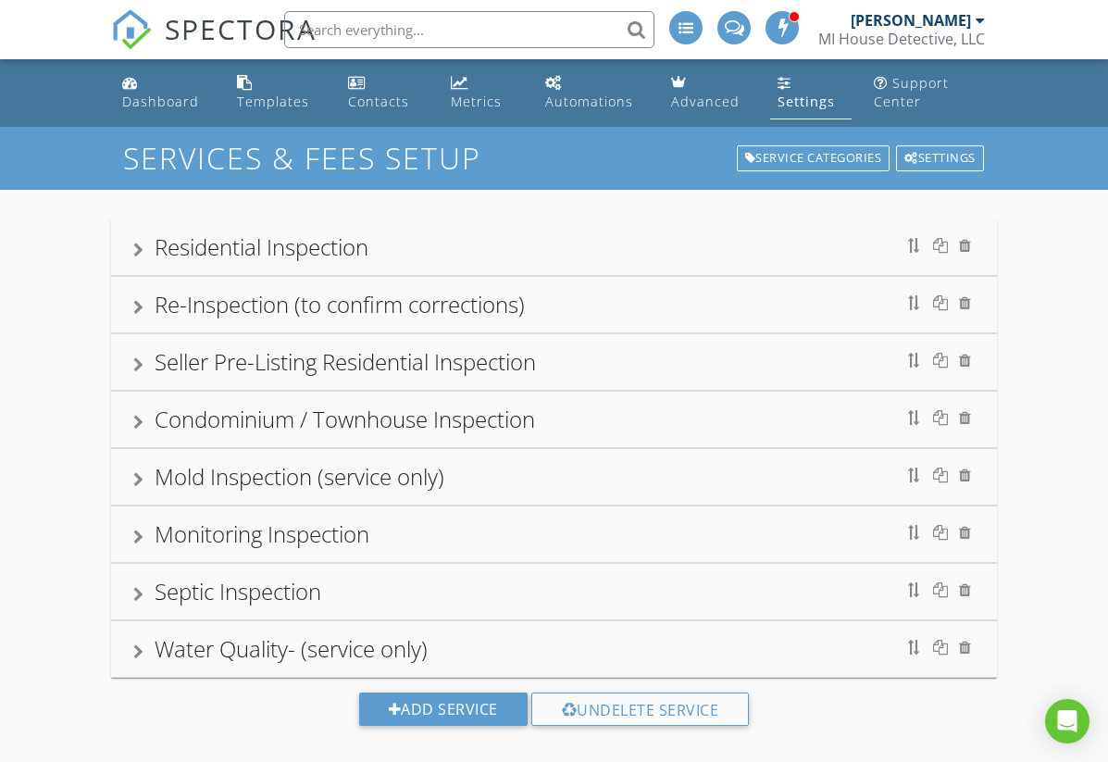
click at [473, 249] on div "Residential Inspection" at bounding box center [554, 247] width 843 height 33
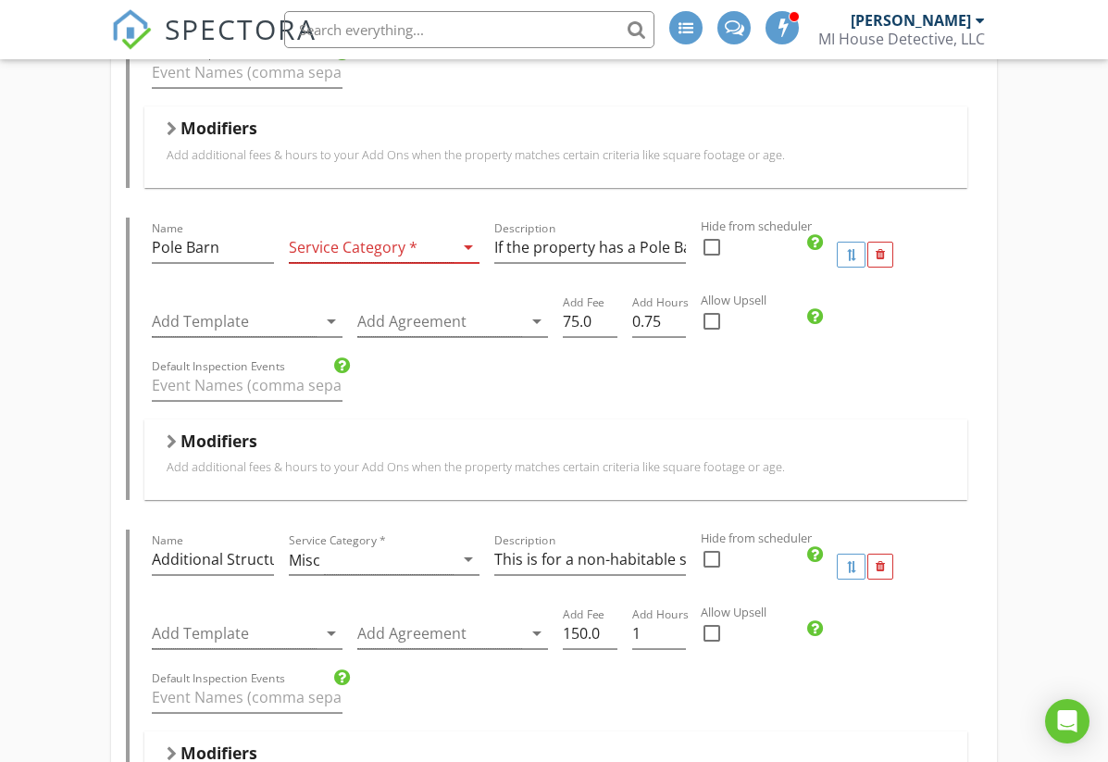
scroll to position [2258, 0]
click at [465, 247] on icon "arrow_drop_down" at bounding box center [468, 248] width 22 height 22
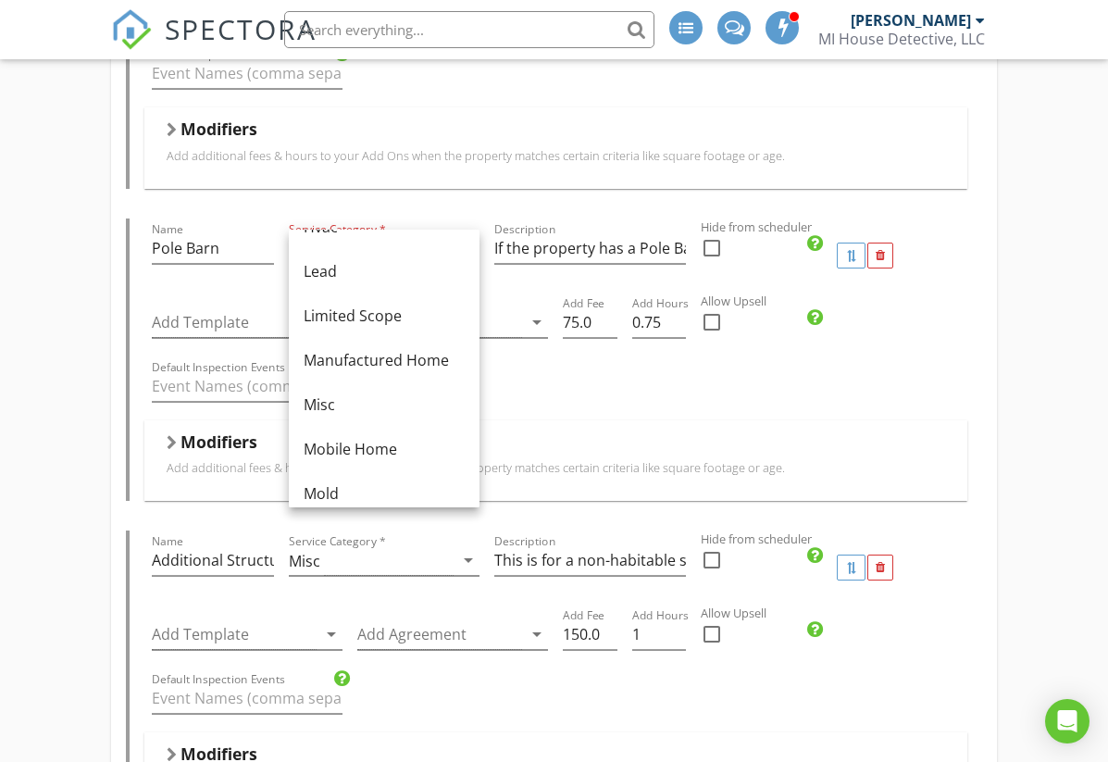
scroll to position [256, 0]
click at [321, 406] on div "Misc" at bounding box center [384, 403] width 161 height 22
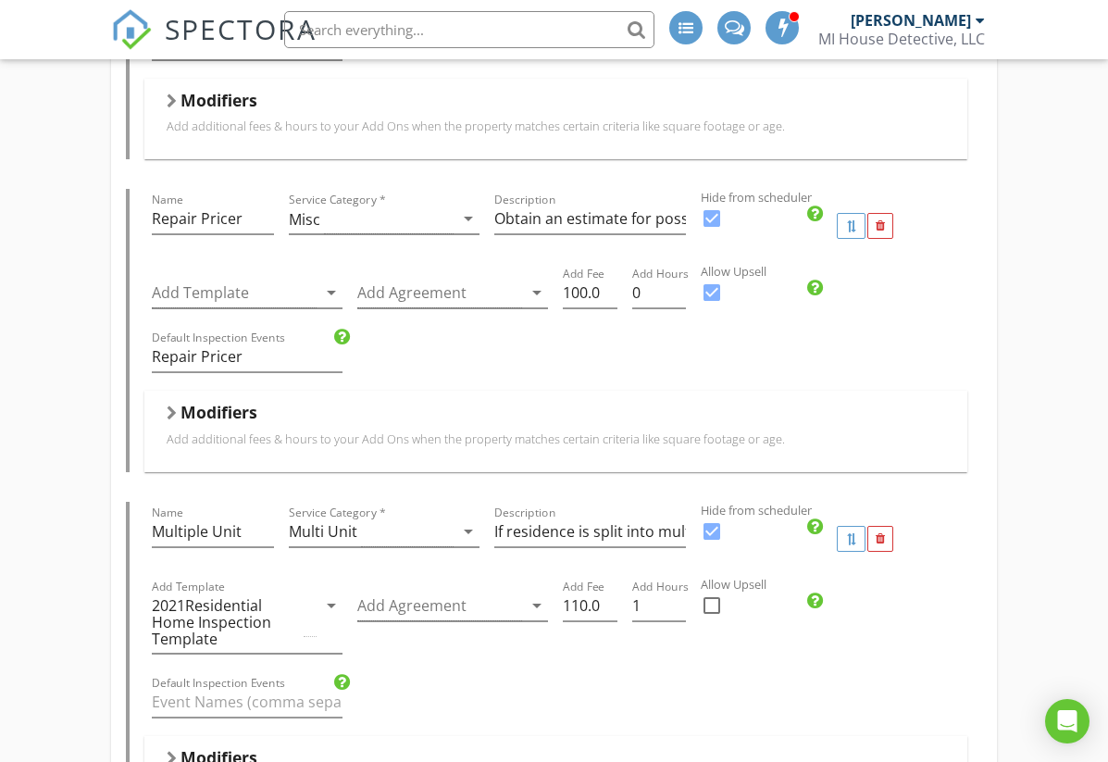
scroll to position [3896, 0]
click at [715, 215] on div at bounding box center [711, 219] width 31 height 31
checkbox input "false"
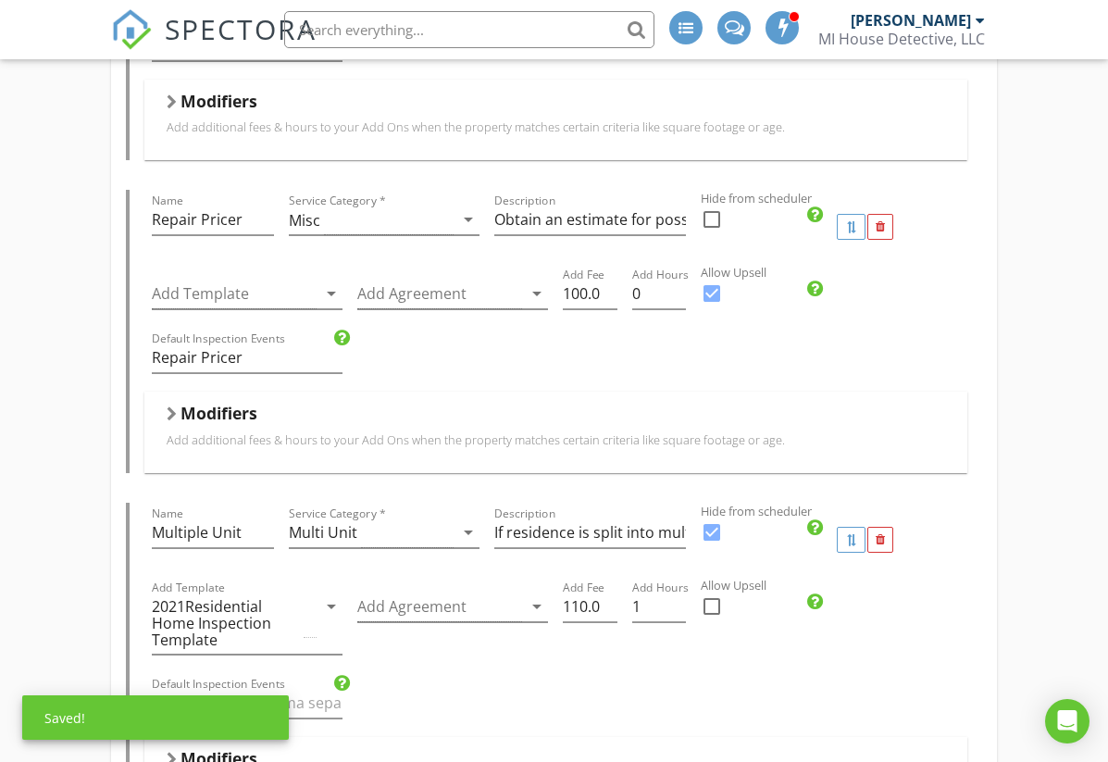
click at [710, 289] on div at bounding box center [711, 293] width 31 height 31
checkbox input "false"
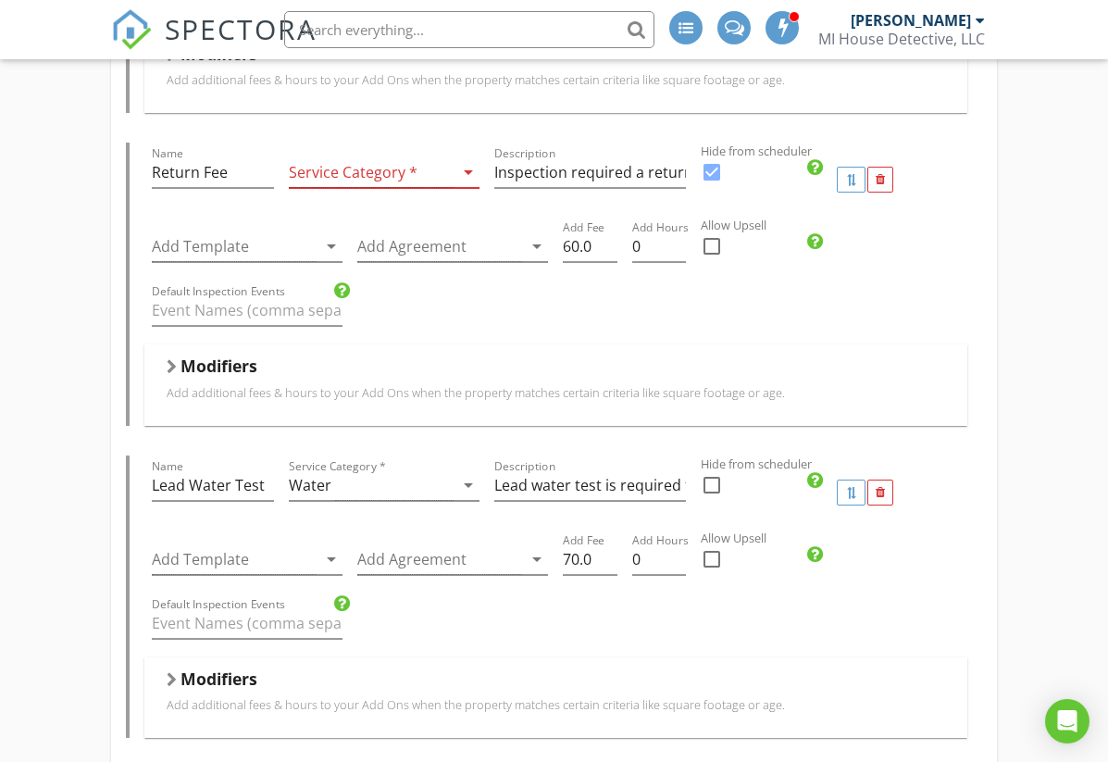
scroll to position [4604, 0]
click at [468, 162] on icon "arrow_drop_down" at bounding box center [468, 169] width 22 height 22
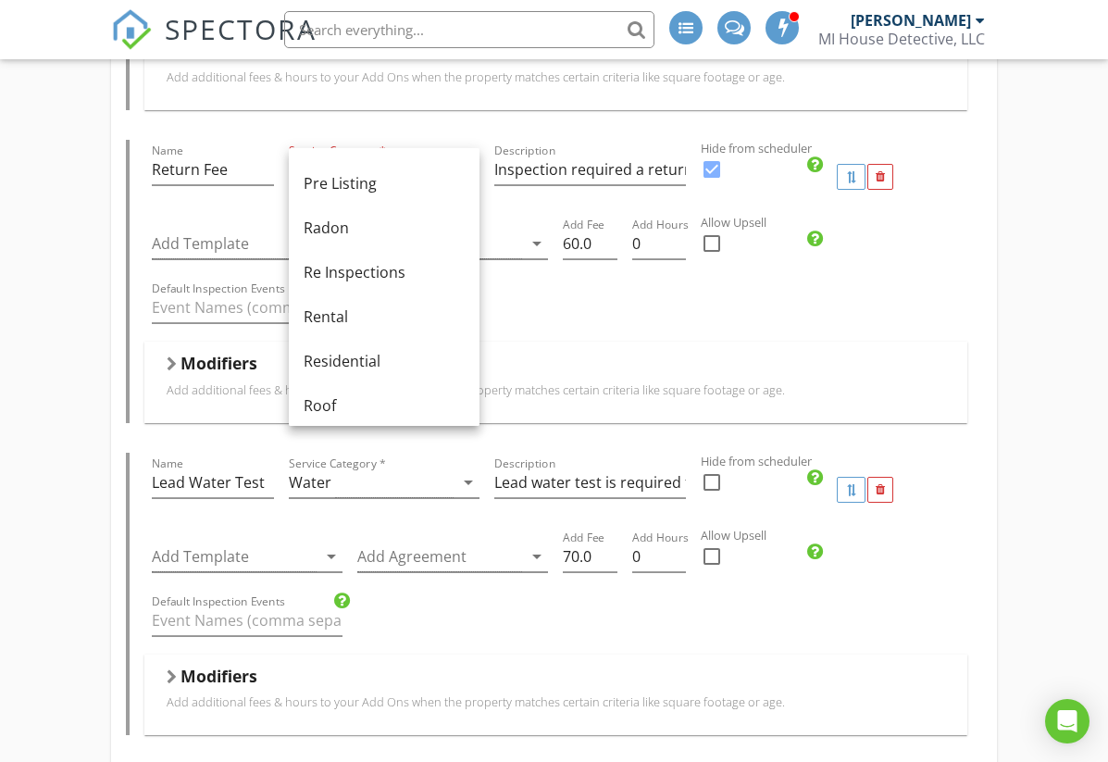
scroll to position [751, 0]
click at [359, 273] on div "Re Inspections" at bounding box center [384, 271] width 161 height 22
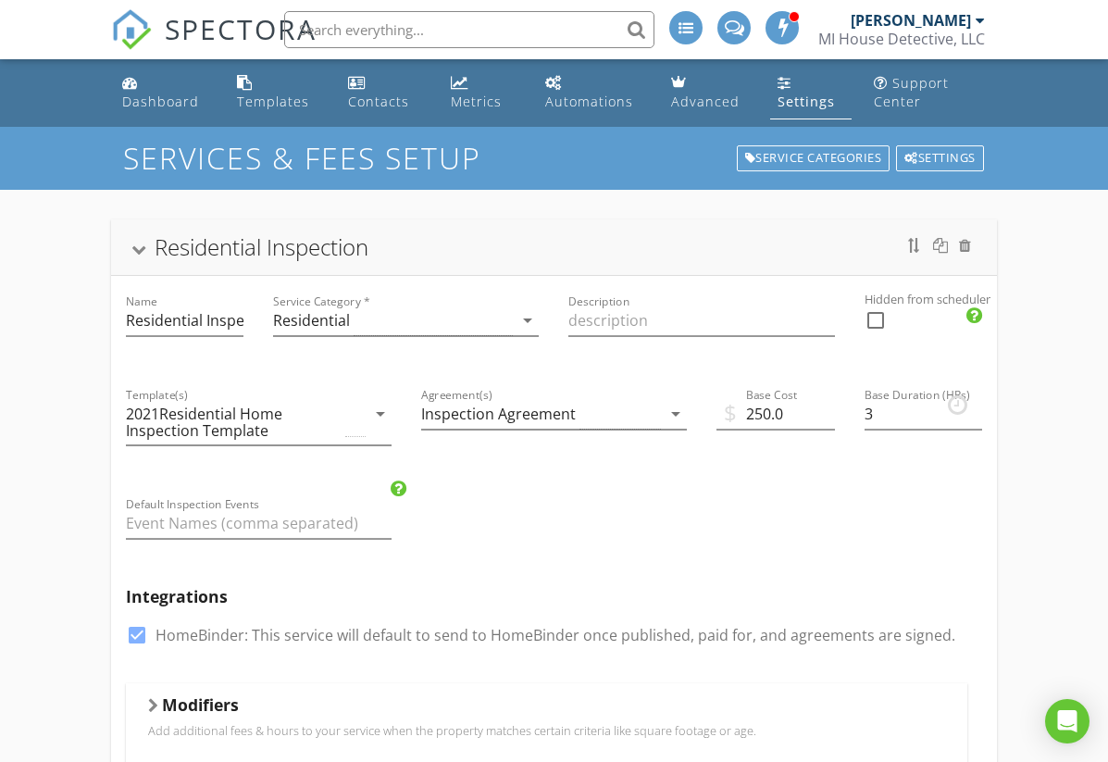
scroll to position [0, 0]
